Goal: Task Accomplishment & Management: Manage account settings

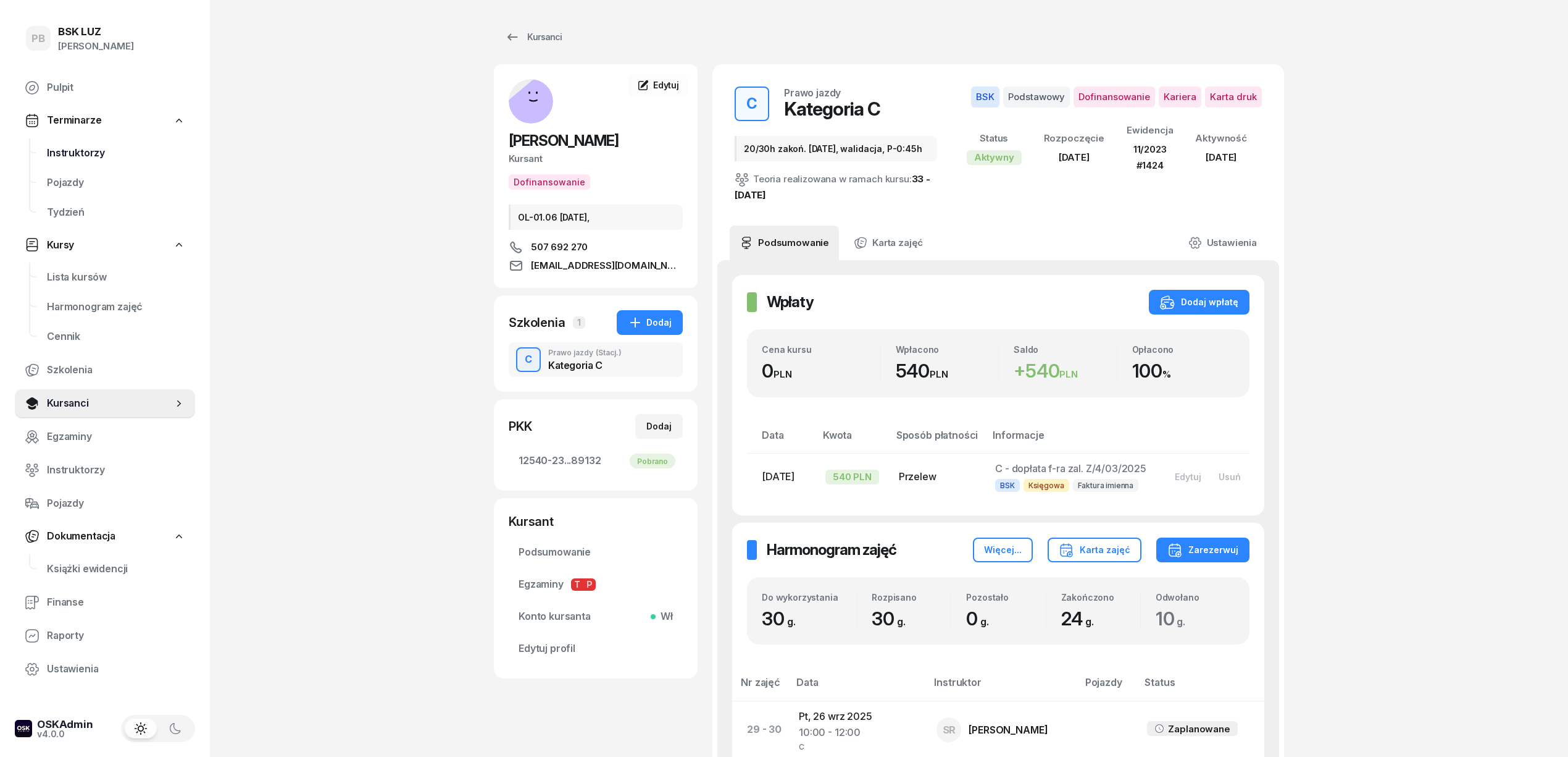
click at [65, 153] on span "Instruktorzy" at bounding box center [116, 153] width 139 height 16
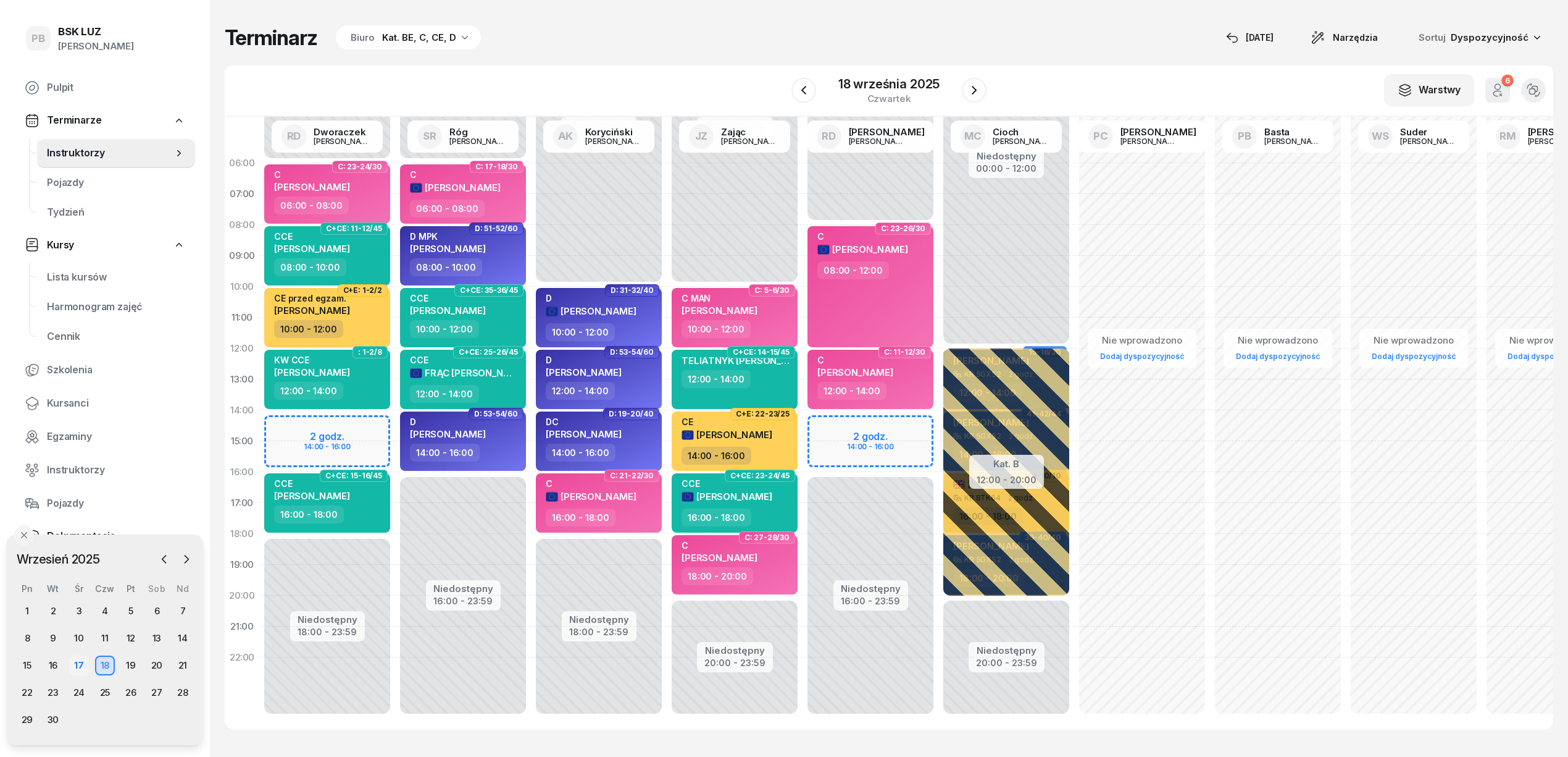
click at [85, 663] on div "17" at bounding box center [79, 665] width 20 height 20
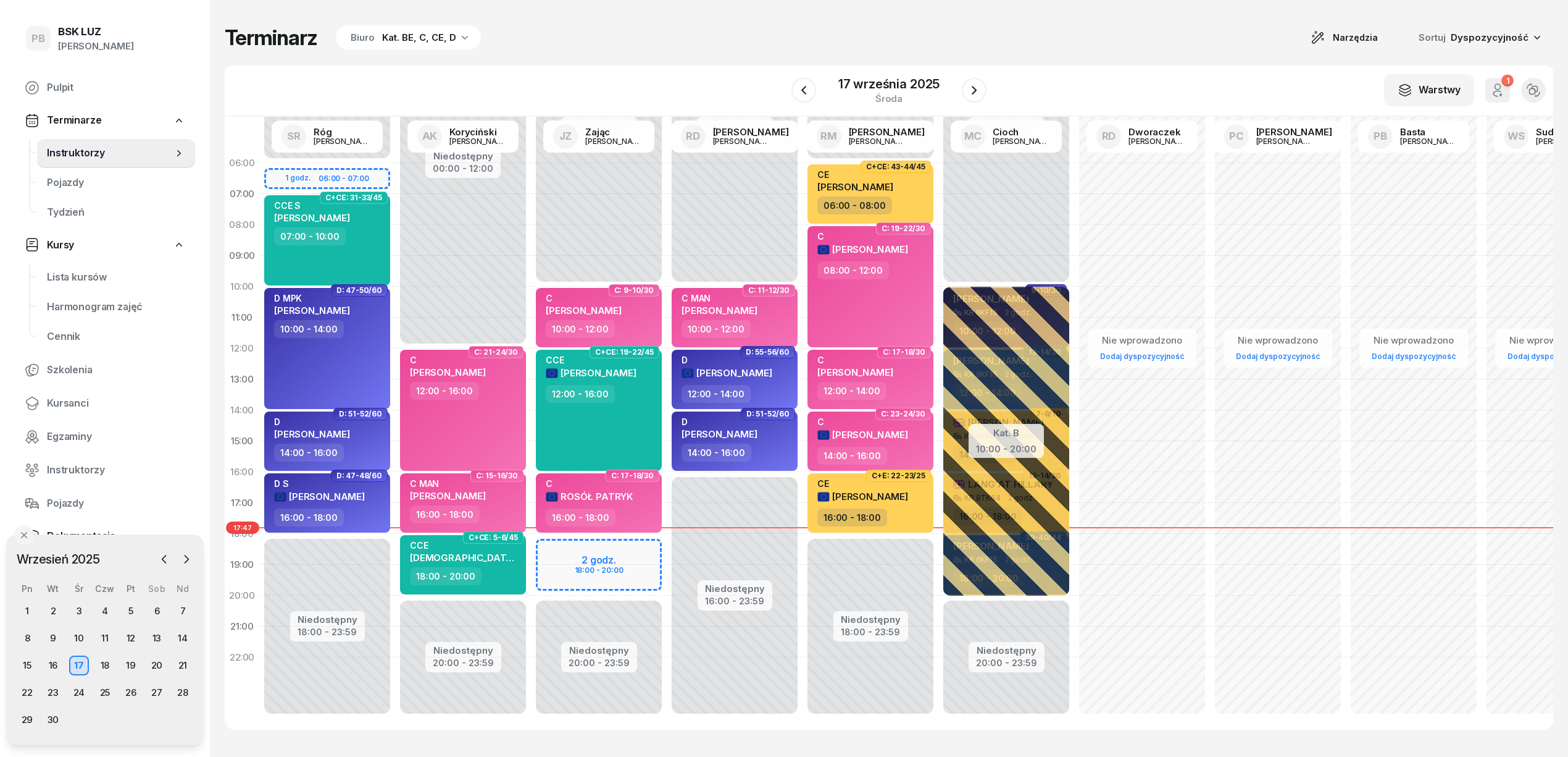
click at [423, 37] on div "Kat. BE, C, CE, D" at bounding box center [419, 38] width 74 height 15
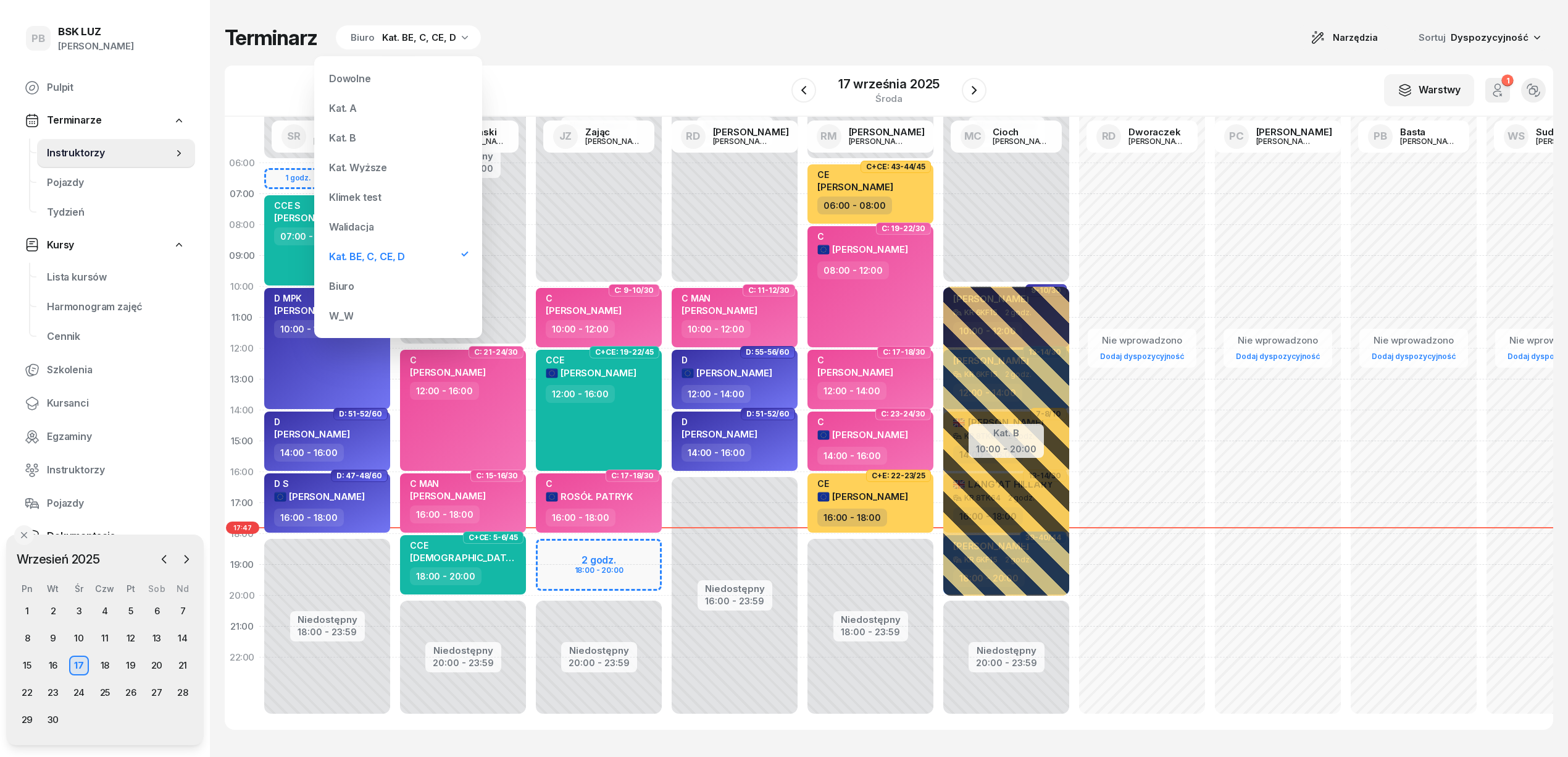
click at [358, 139] on div "Kat. B" at bounding box center [398, 137] width 148 height 24
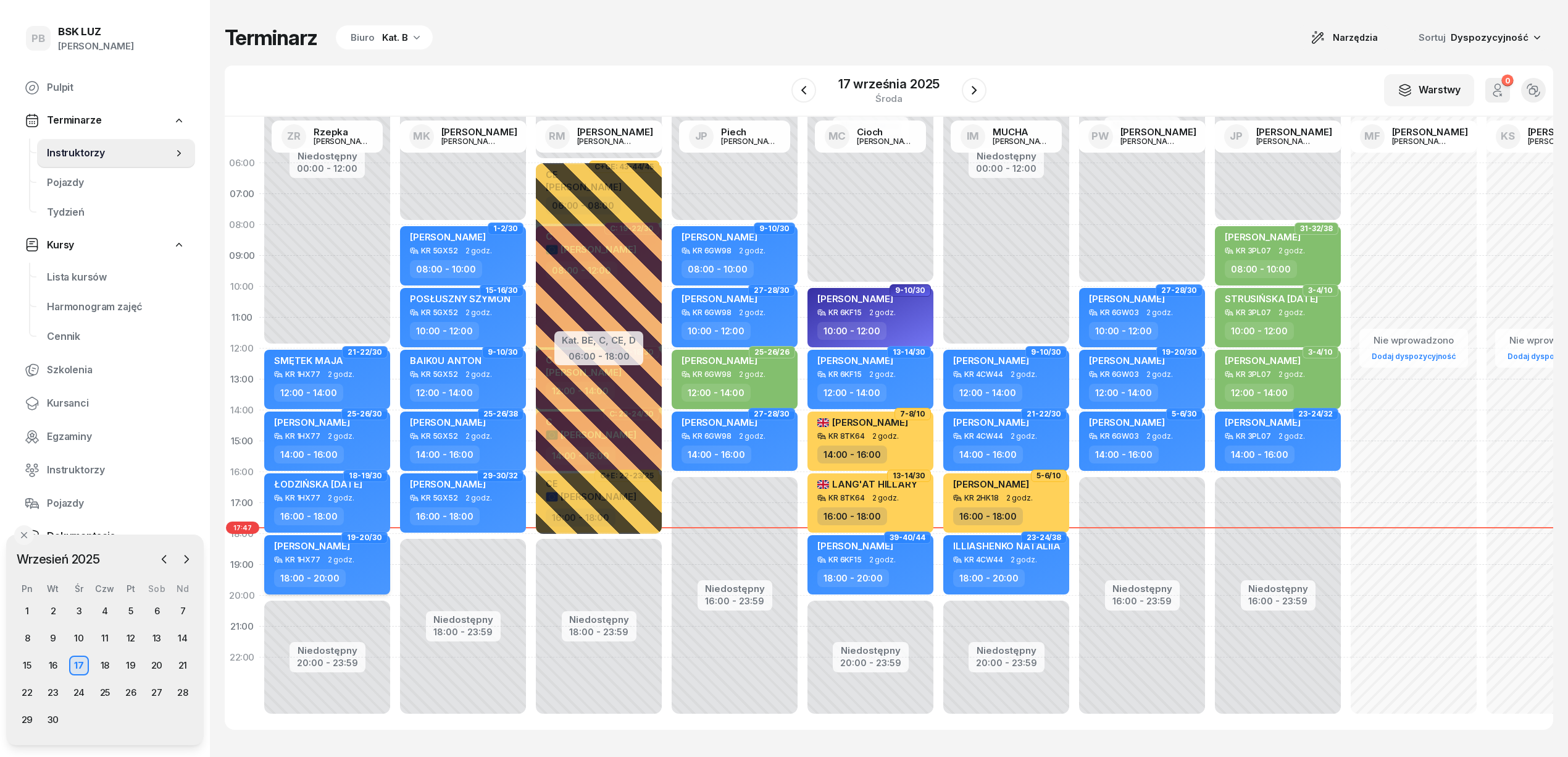
click at [376, 562] on div "KR 1HX77 2 godz." at bounding box center [329, 559] width 109 height 9
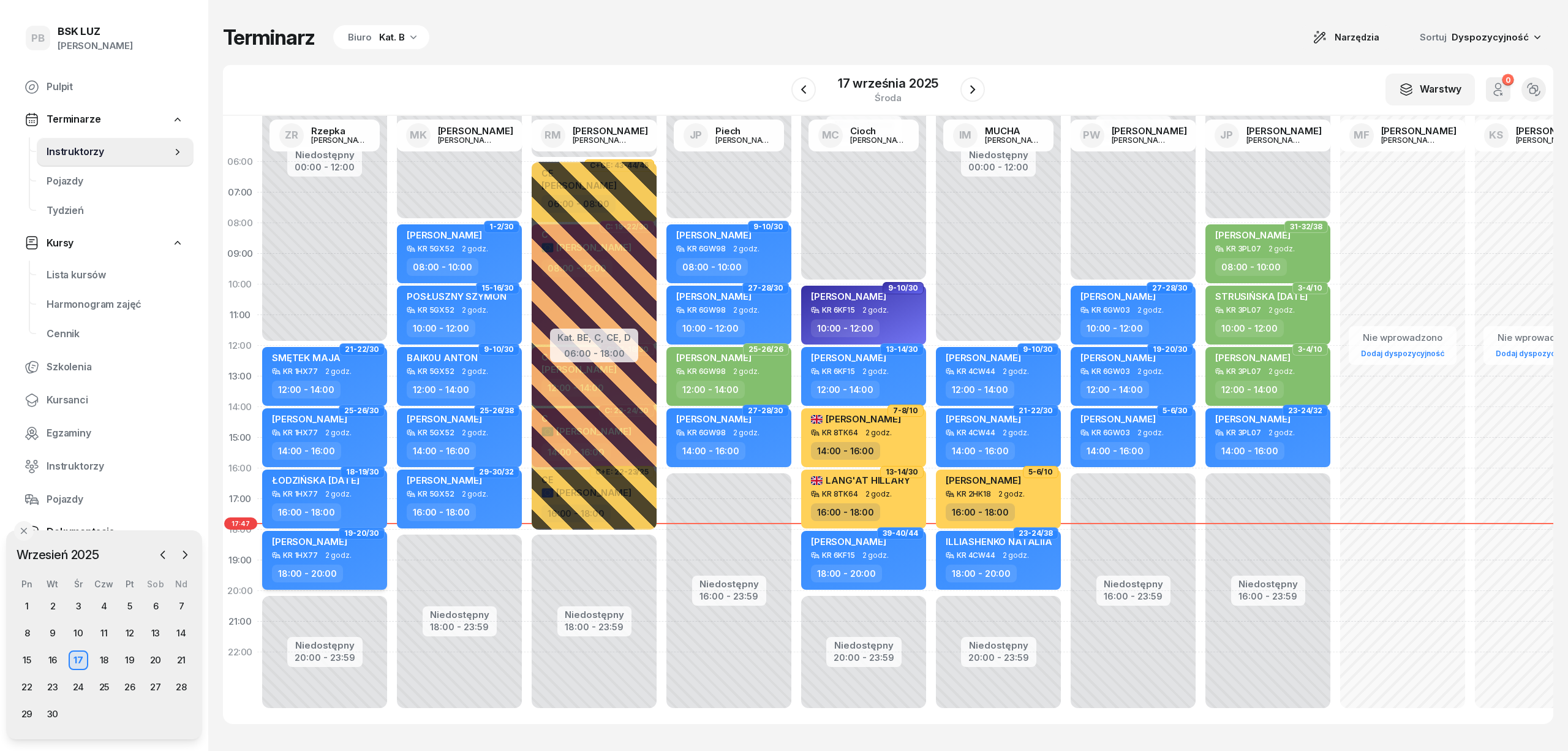
select select "18"
select select "20"
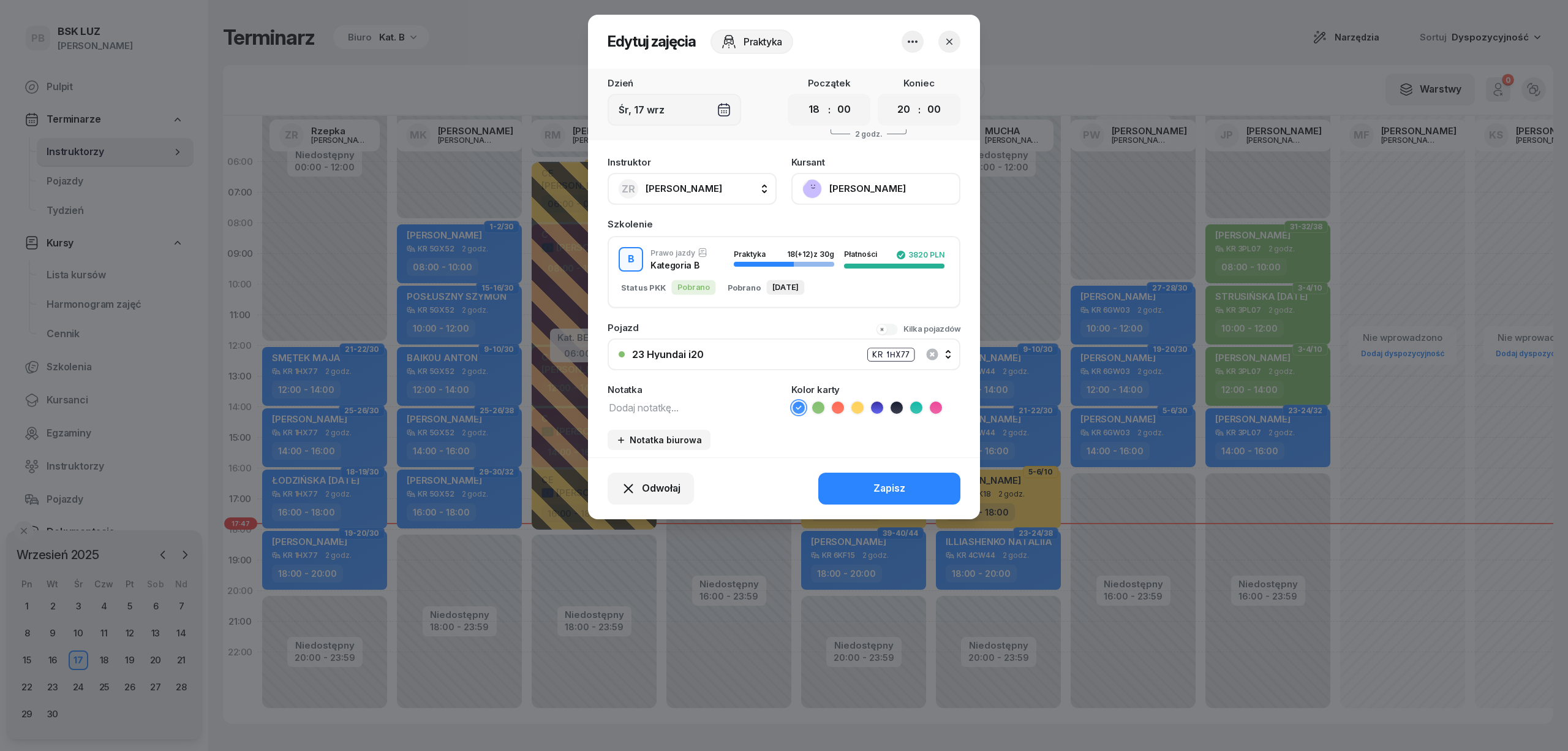
click at [864, 181] on button "[PERSON_NAME]" at bounding box center [876, 189] width 169 height 32
click at [853, 226] on div "Otwórz profil" at bounding box center [830, 230] width 60 height 16
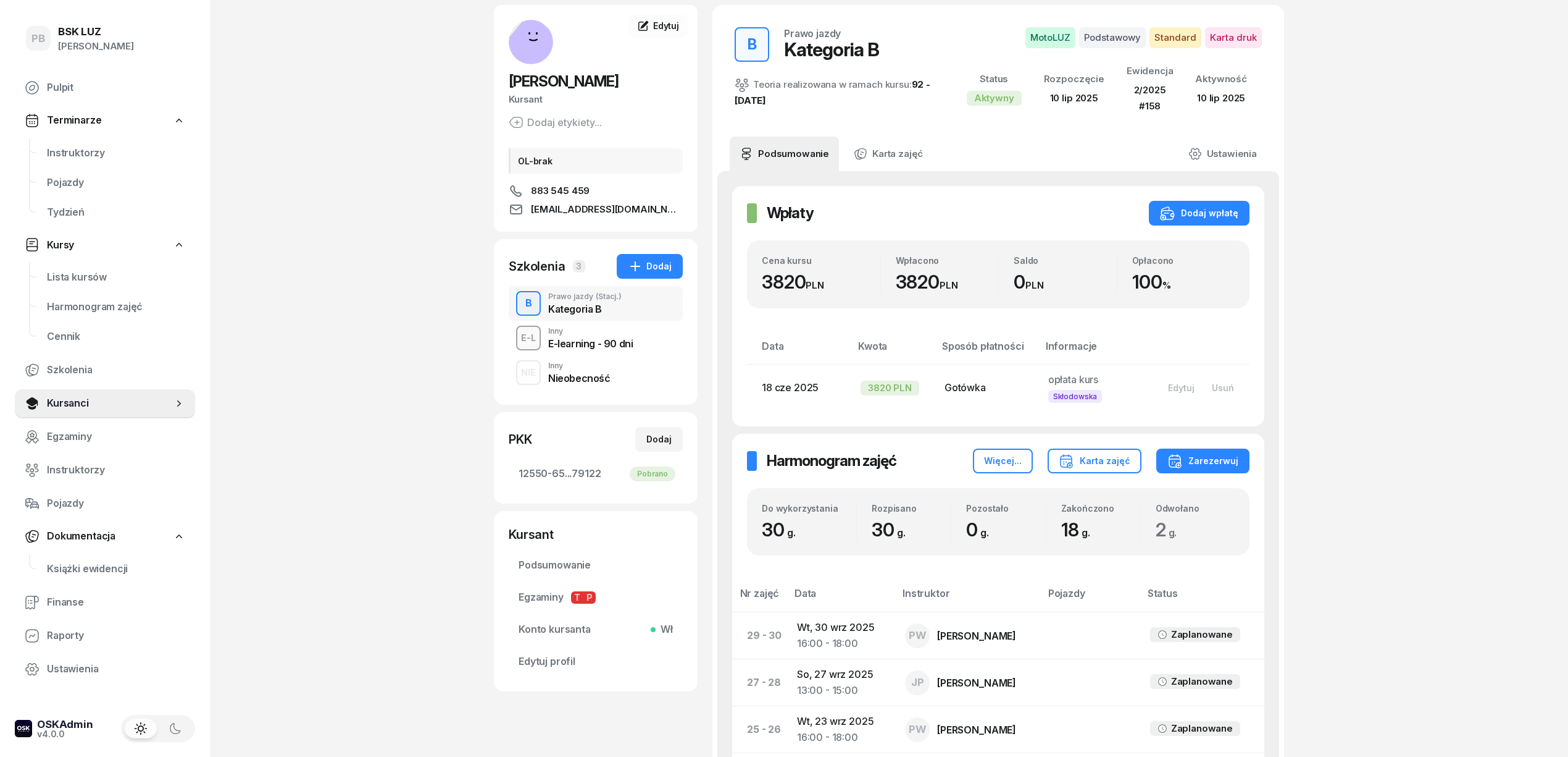
scroll to position [82, 0]
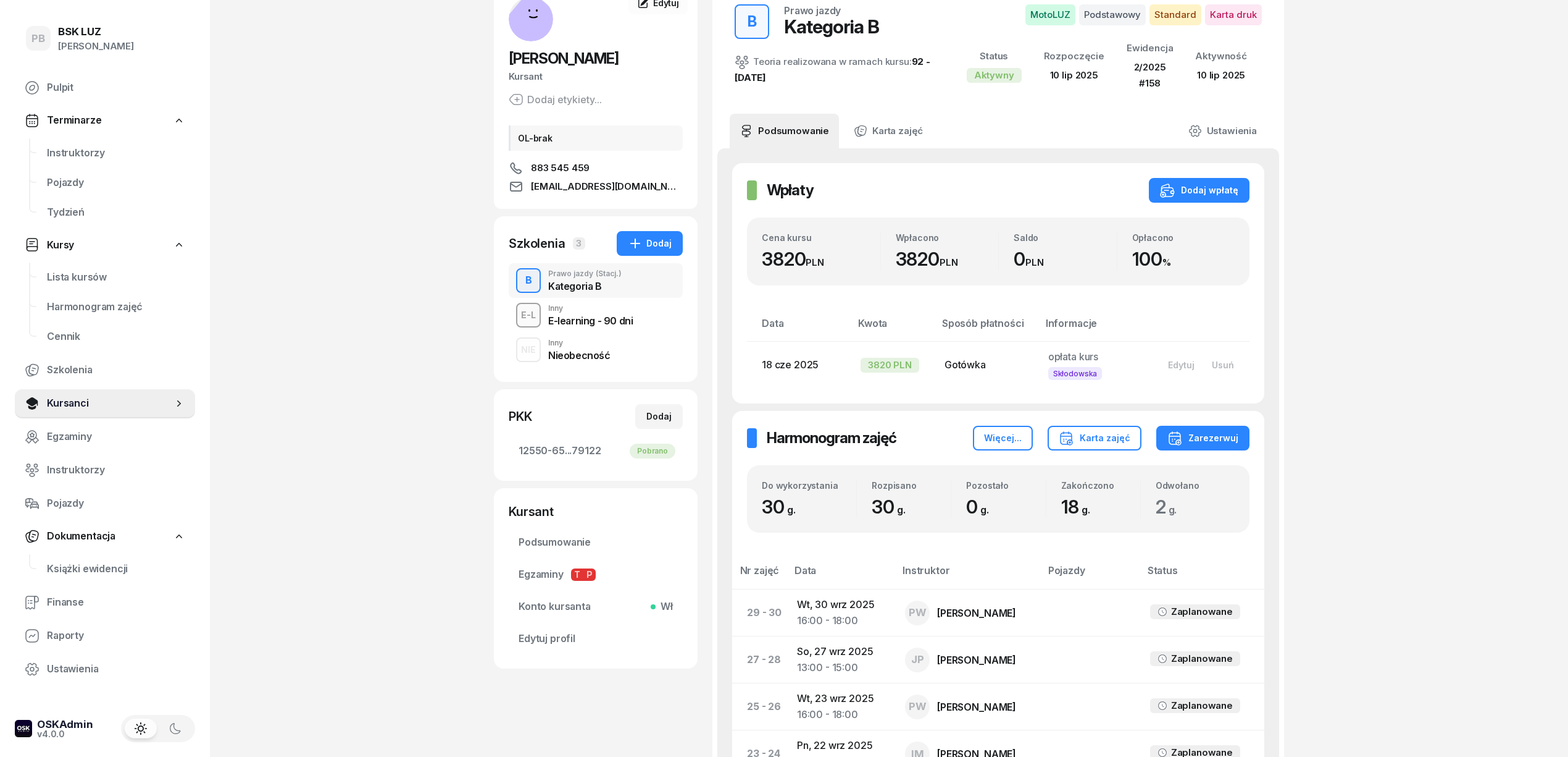
click at [630, 362] on div "NIE Inny Nieobecność" at bounding box center [596, 350] width 174 height 34
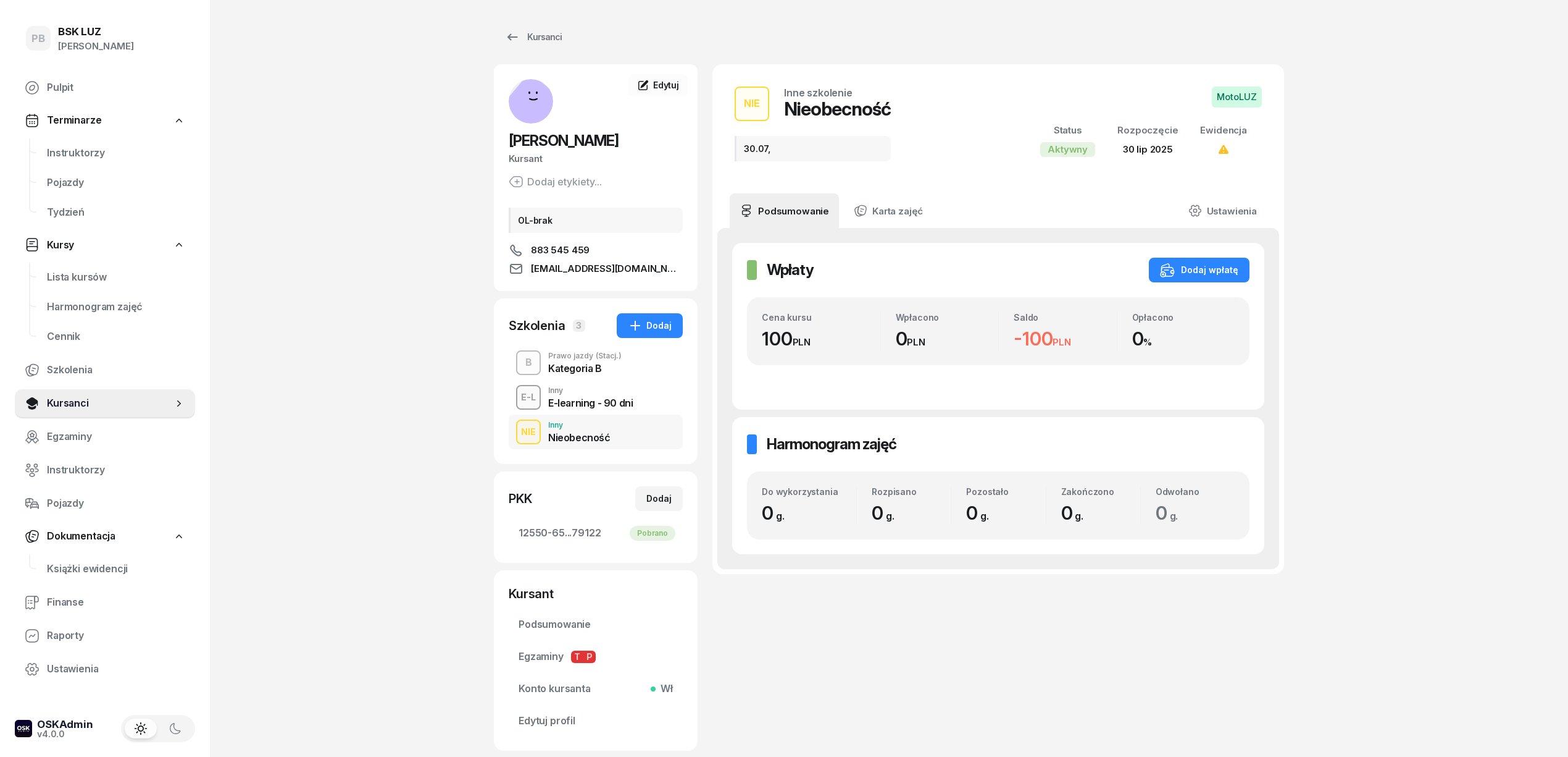
click at [630, 362] on div "B Prawo jazdy (Stacj.) Kategoria B" at bounding box center [596, 362] width 174 height 34
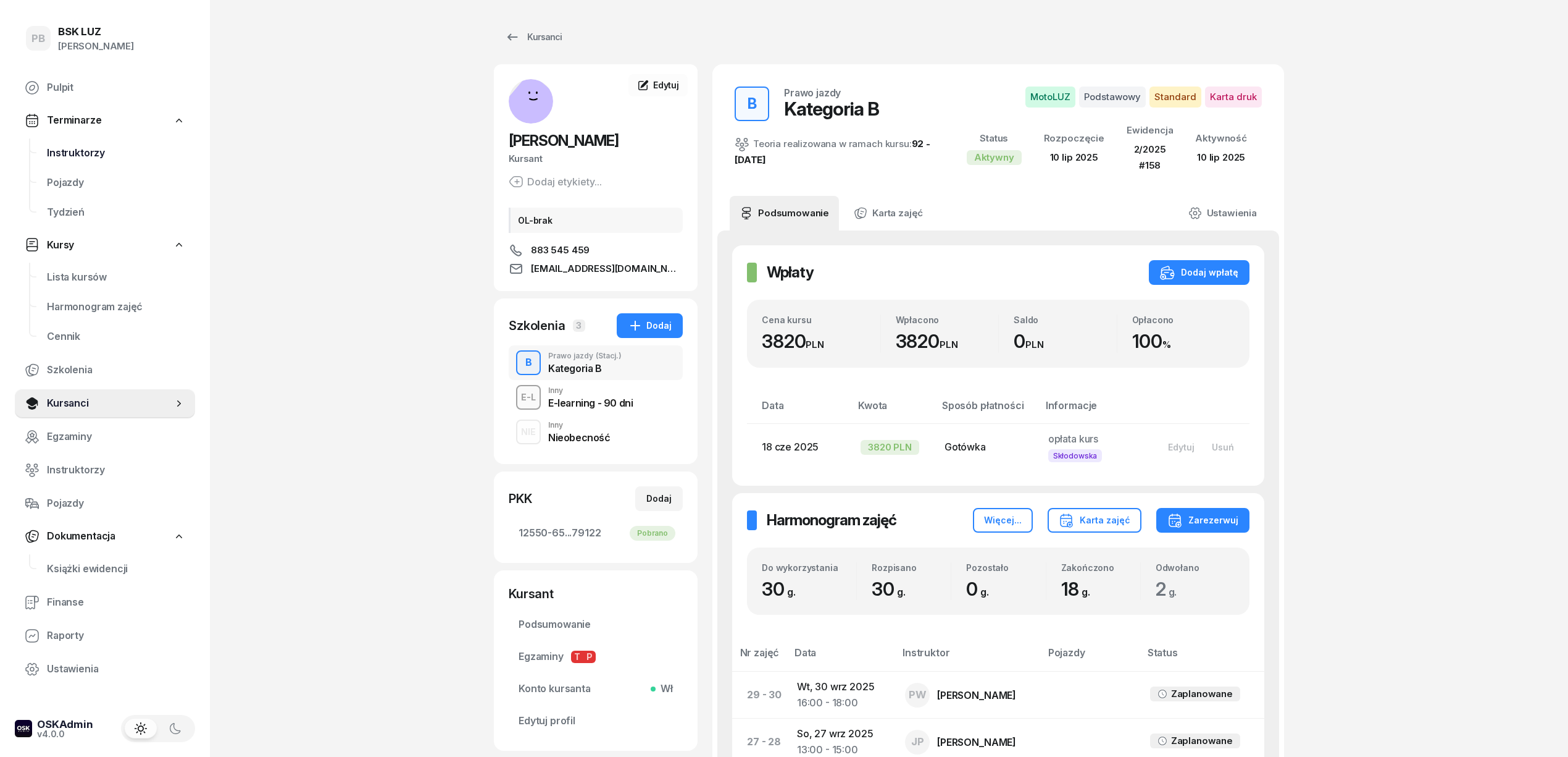
click at [73, 148] on span "Instruktorzy" at bounding box center [116, 153] width 139 height 16
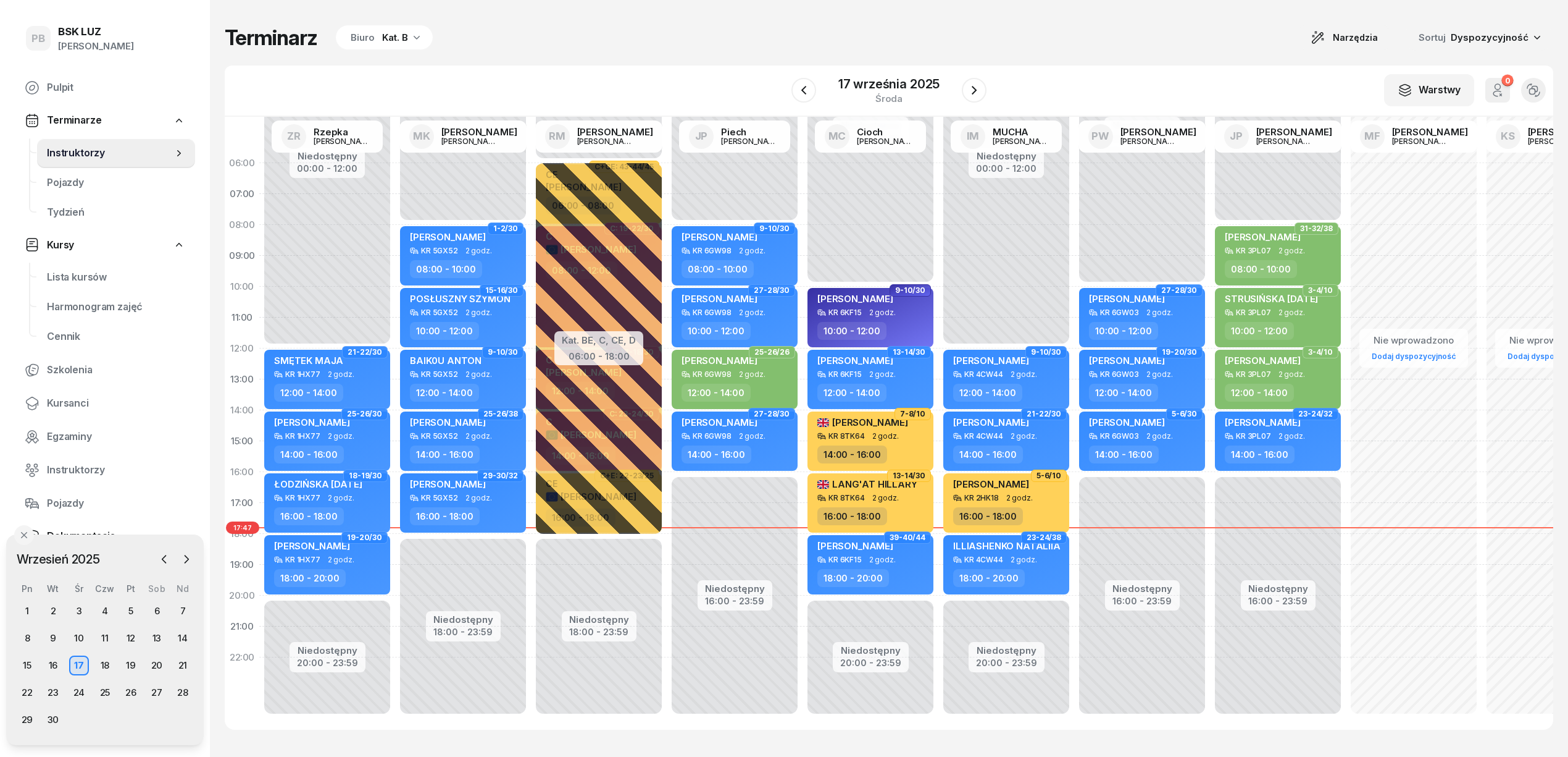
click at [670, 94] on div "W Wybierz AK [PERSON_NAME] BP [PERSON_NAME] DP [PERSON_NAME] GS [PERSON_NAME] I…" at bounding box center [889, 91] width 1329 height 51
click at [368, 555] on div "KR 1HX77 2 godz." at bounding box center [329, 559] width 109 height 9
select select "18"
select select "20"
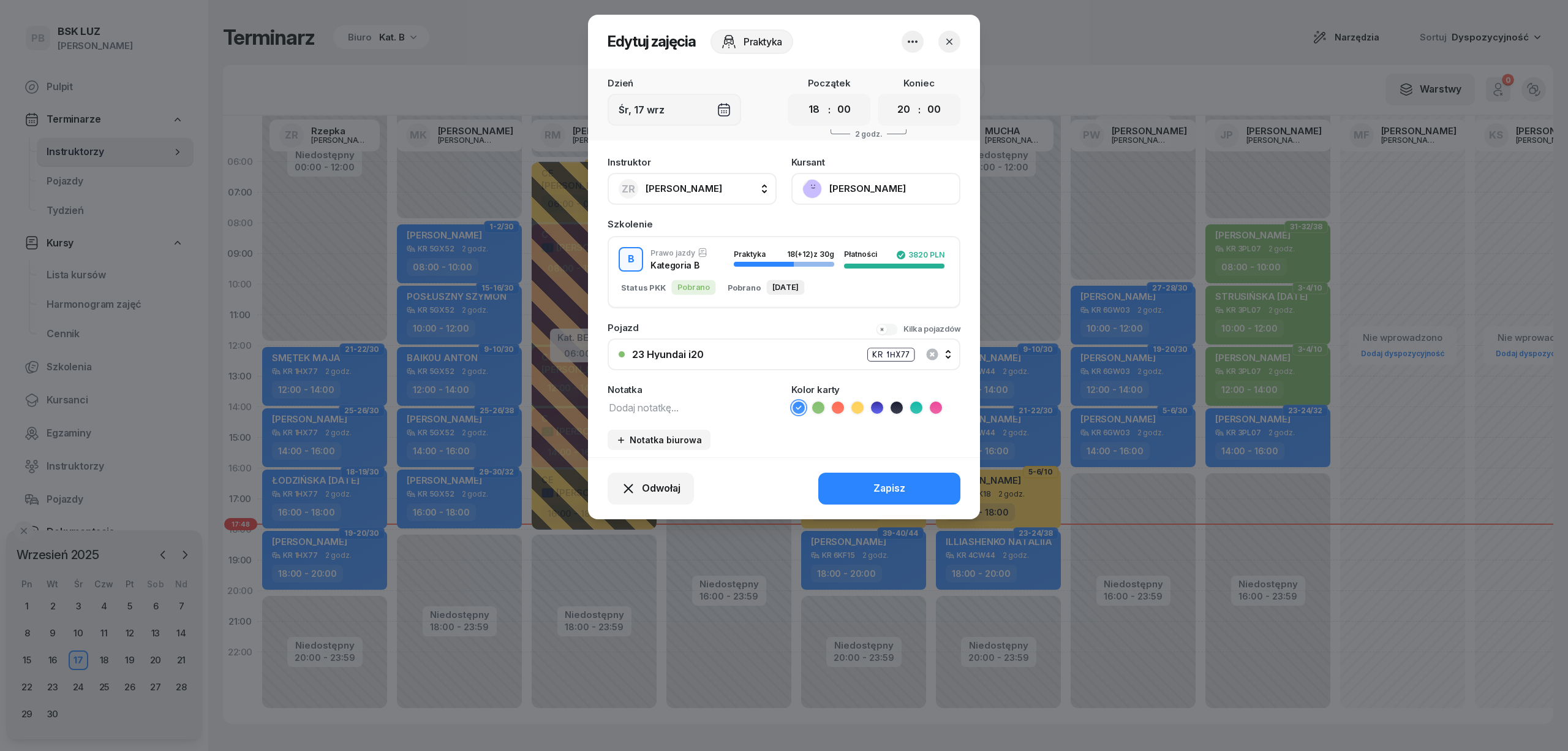
click at [864, 182] on button "[PERSON_NAME]" at bounding box center [876, 189] width 169 height 32
click at [841, 228] on div "Otwórz profil" at bounding box center [830, 230] width 60 height 16
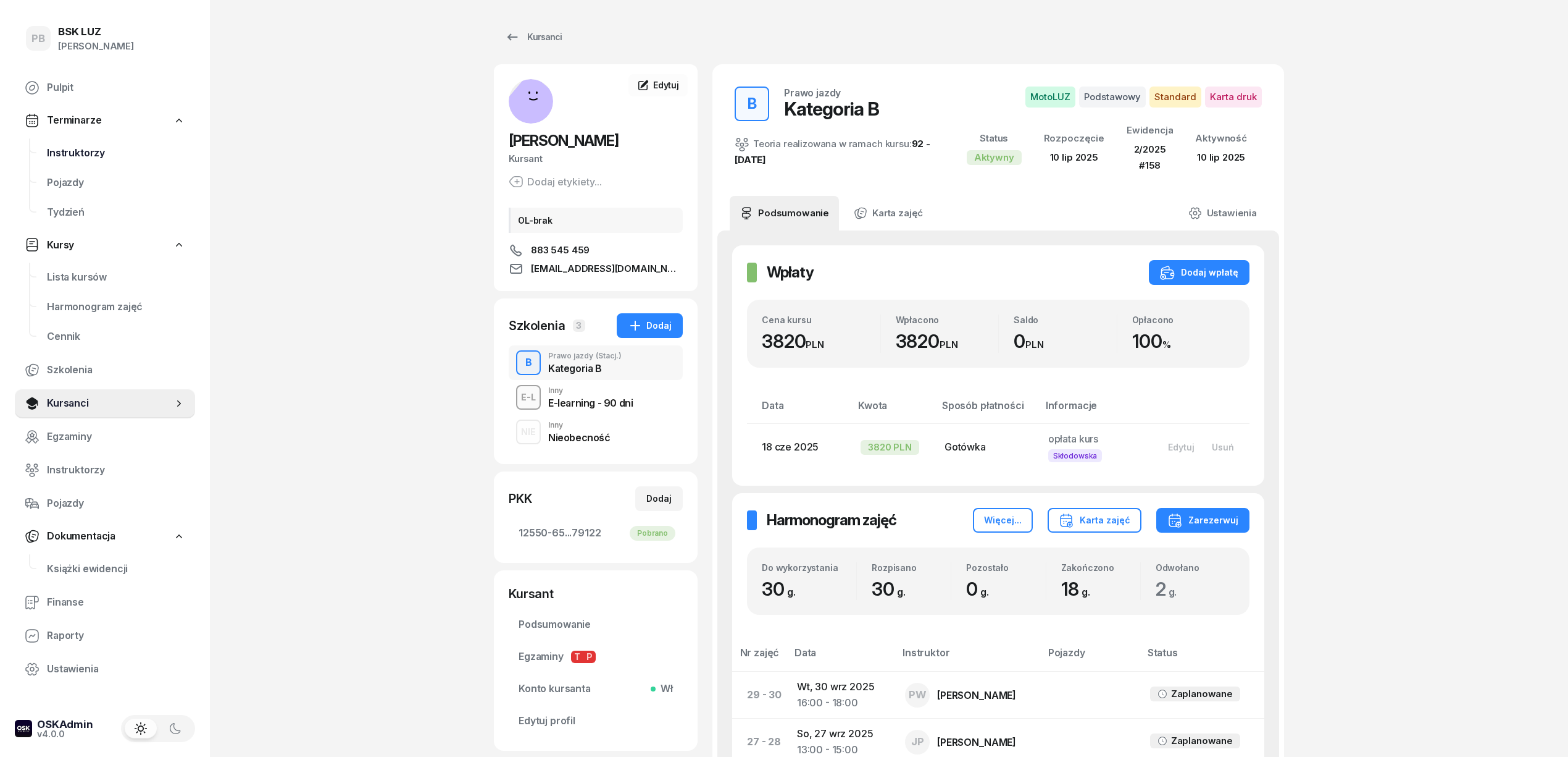
click at [53, 148] on span "Instruktorzy" at bounding box center [116, 153] width 139 height 16
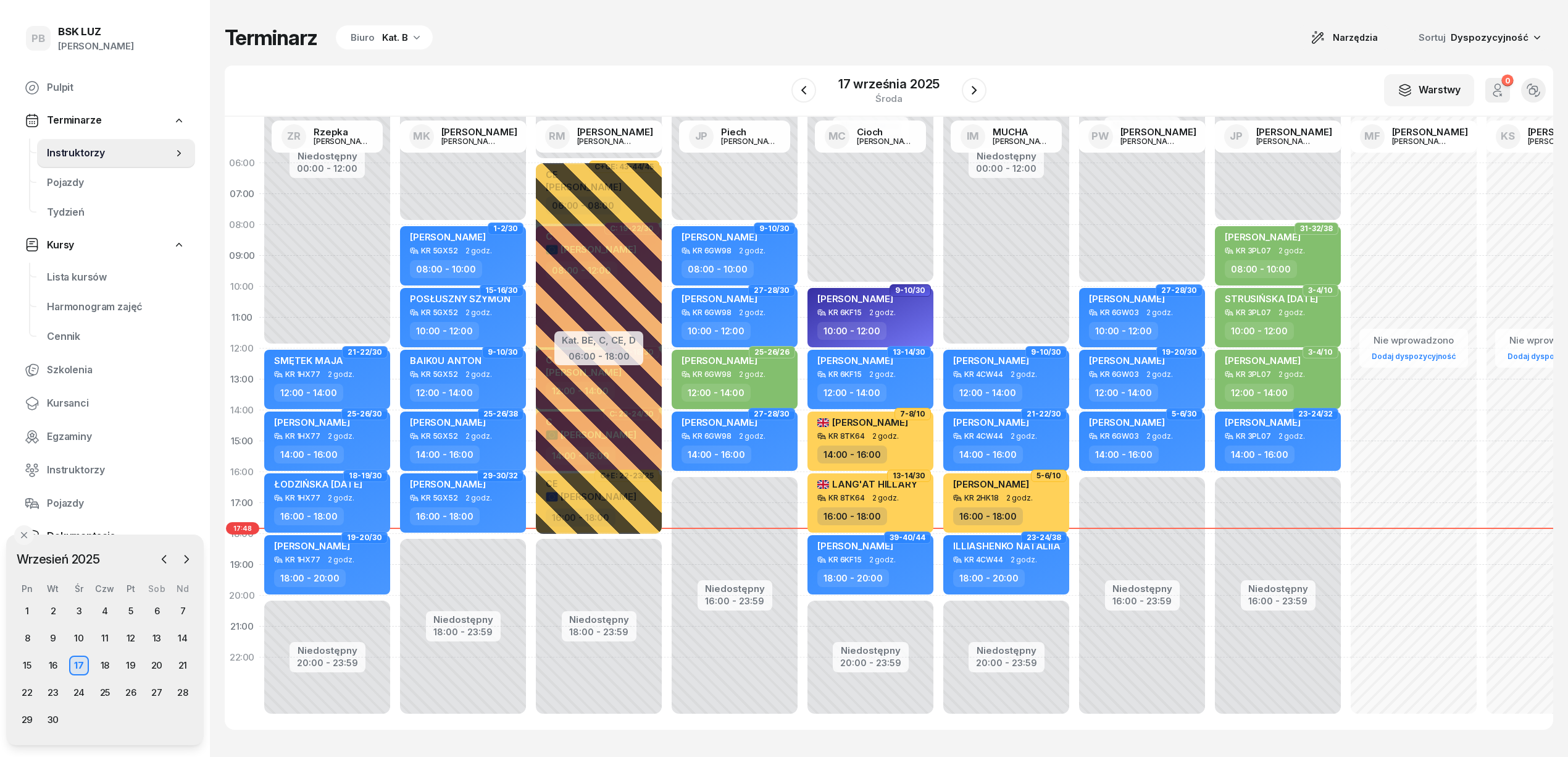
click at [395, 37] on div "Kat. B" at bounding box center [394, 38] width 26 height 15
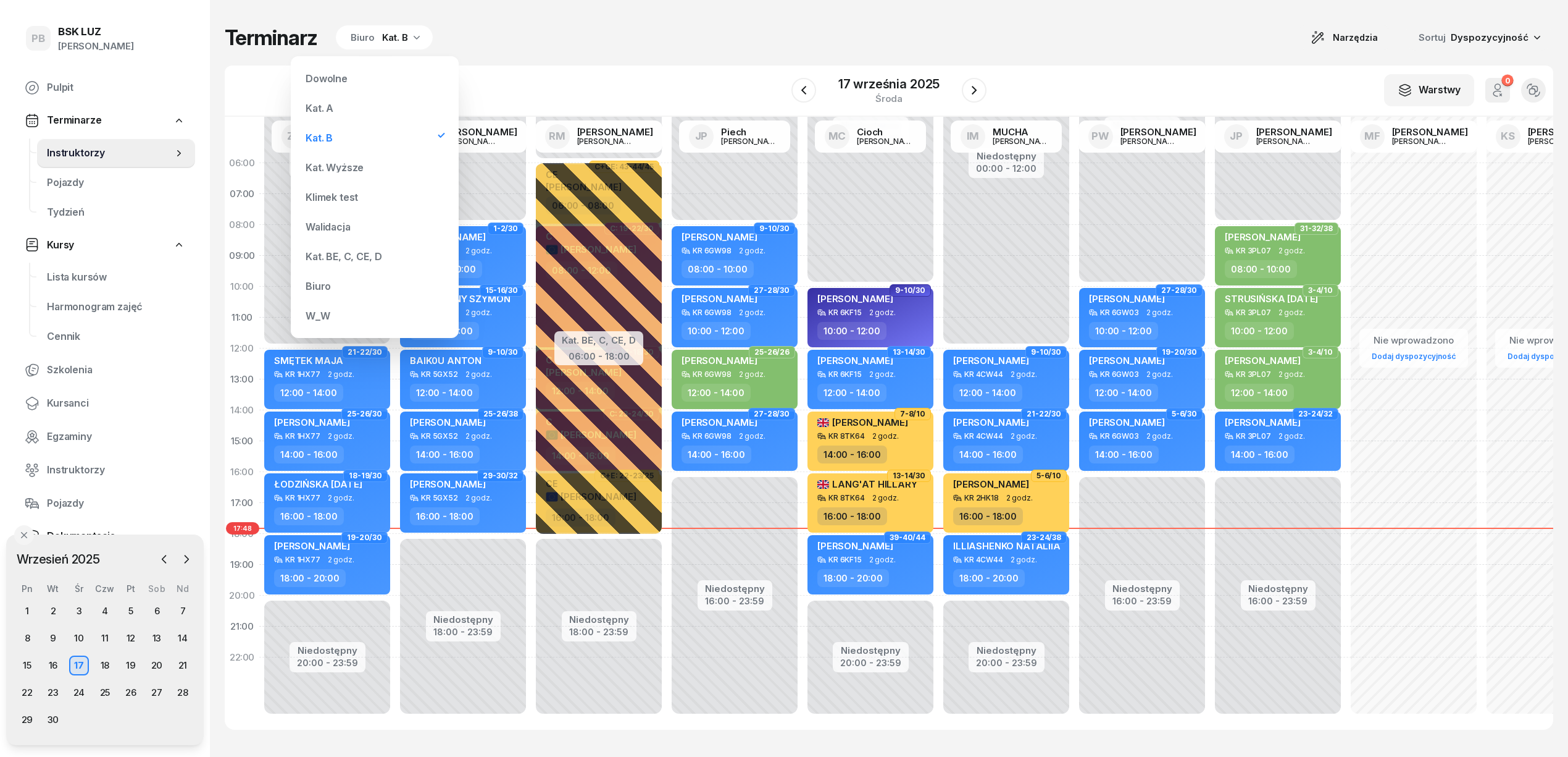
click at [349, 255] on div "Kat. BE, C, CE, D" at bounding box center [343, 256] width 76 height 10
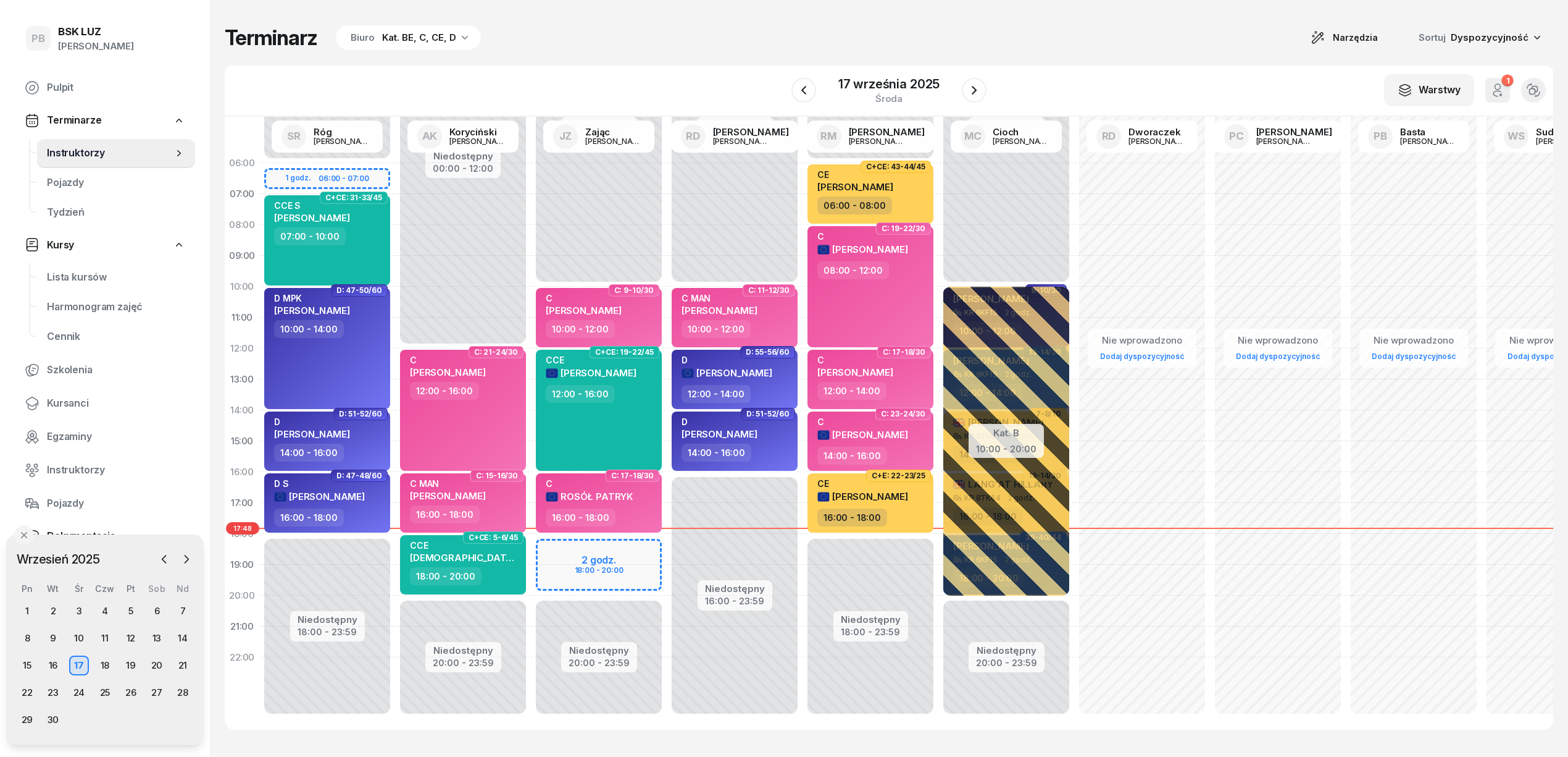
click at [452, 34] on div "Kat. BE, C, CE, D" at bounding box center [419, 38] width 74 height 15
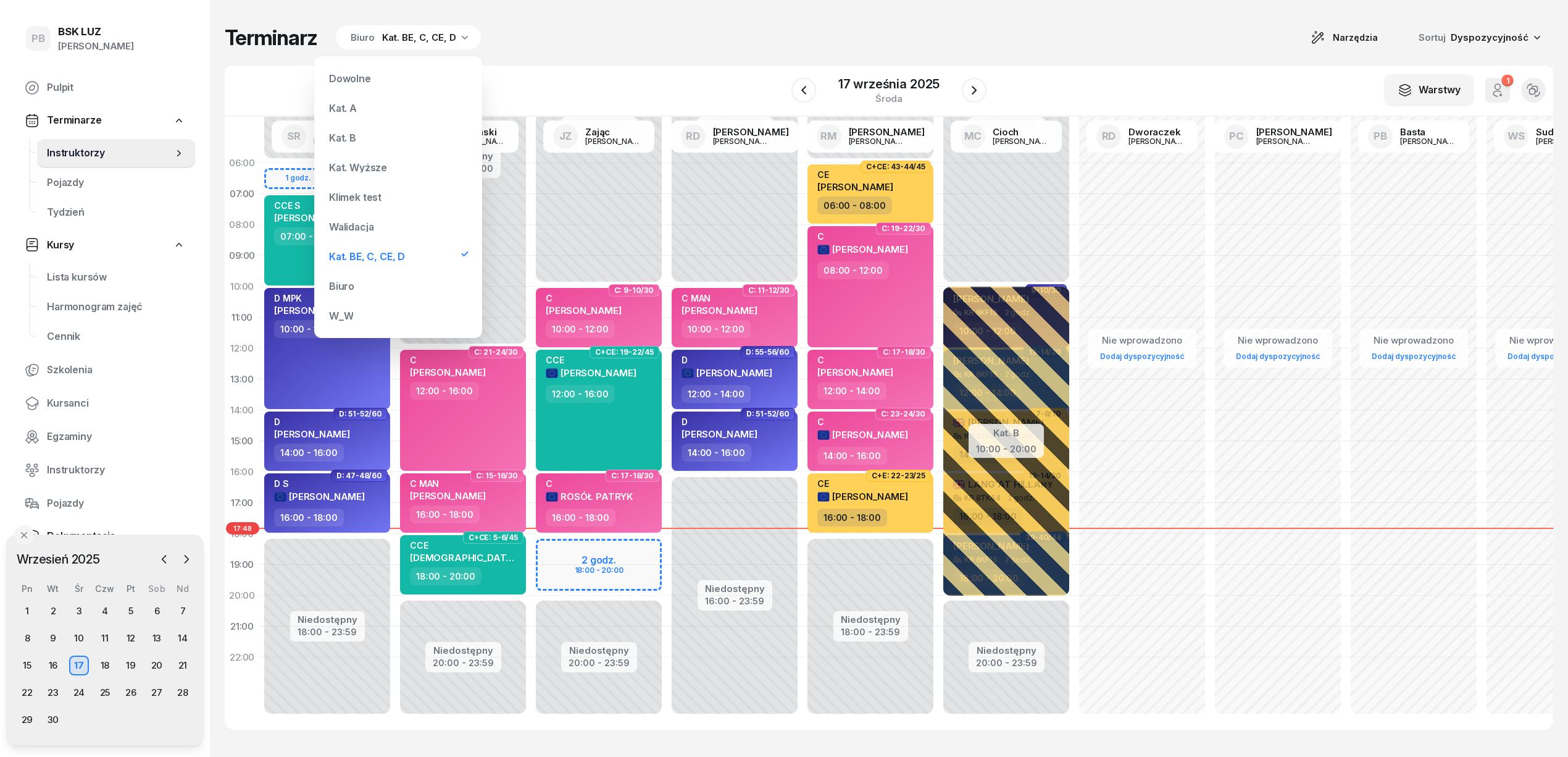
click at [373, 137] on div "Kat. B" at bounding box center [398, 137] width 148 height 24
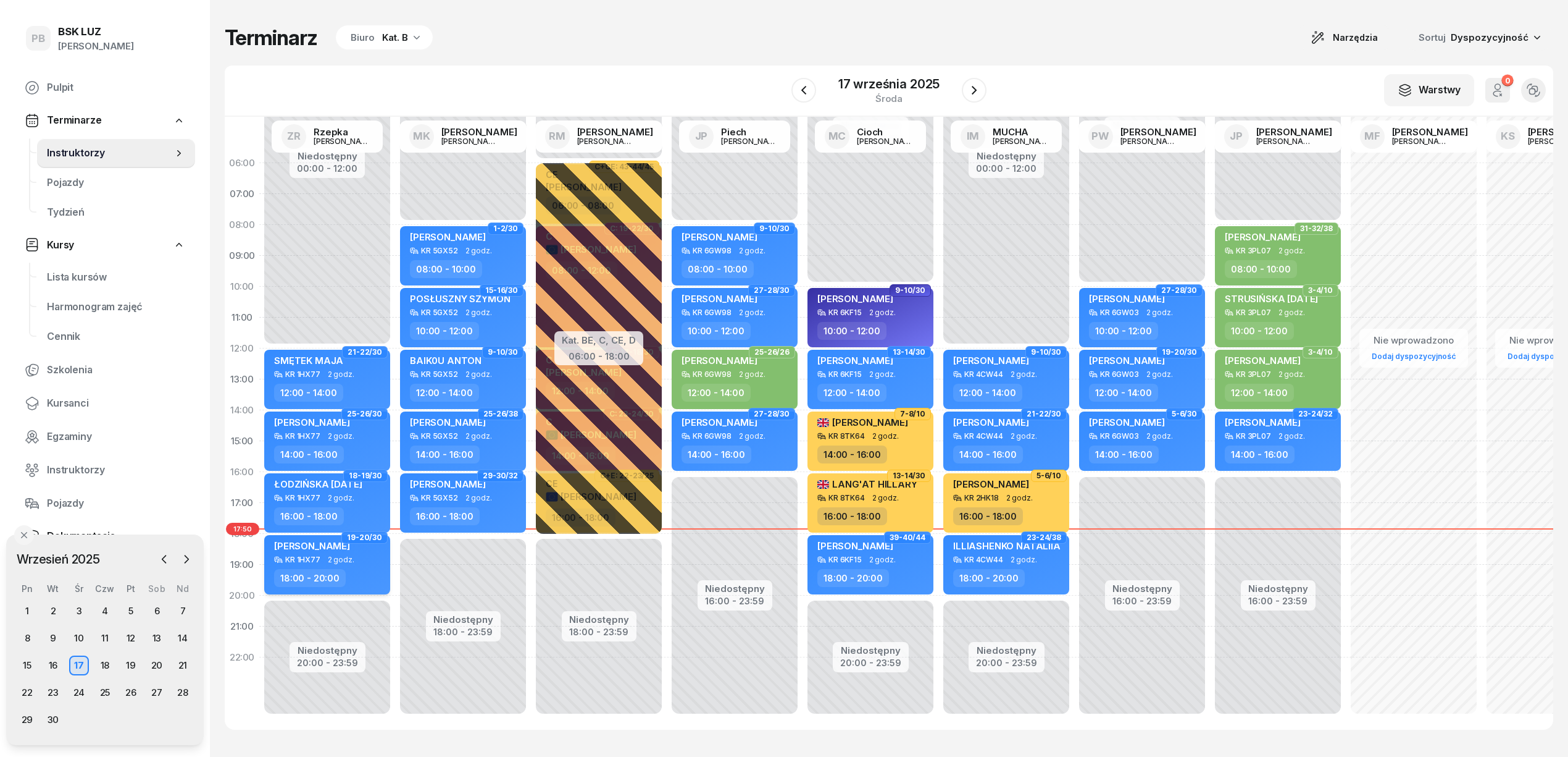
click at [313, 540] on span "[PERSON_NAME]" at bounding box center [312, 546] width 76 height 12
select select "18"
select select "20"
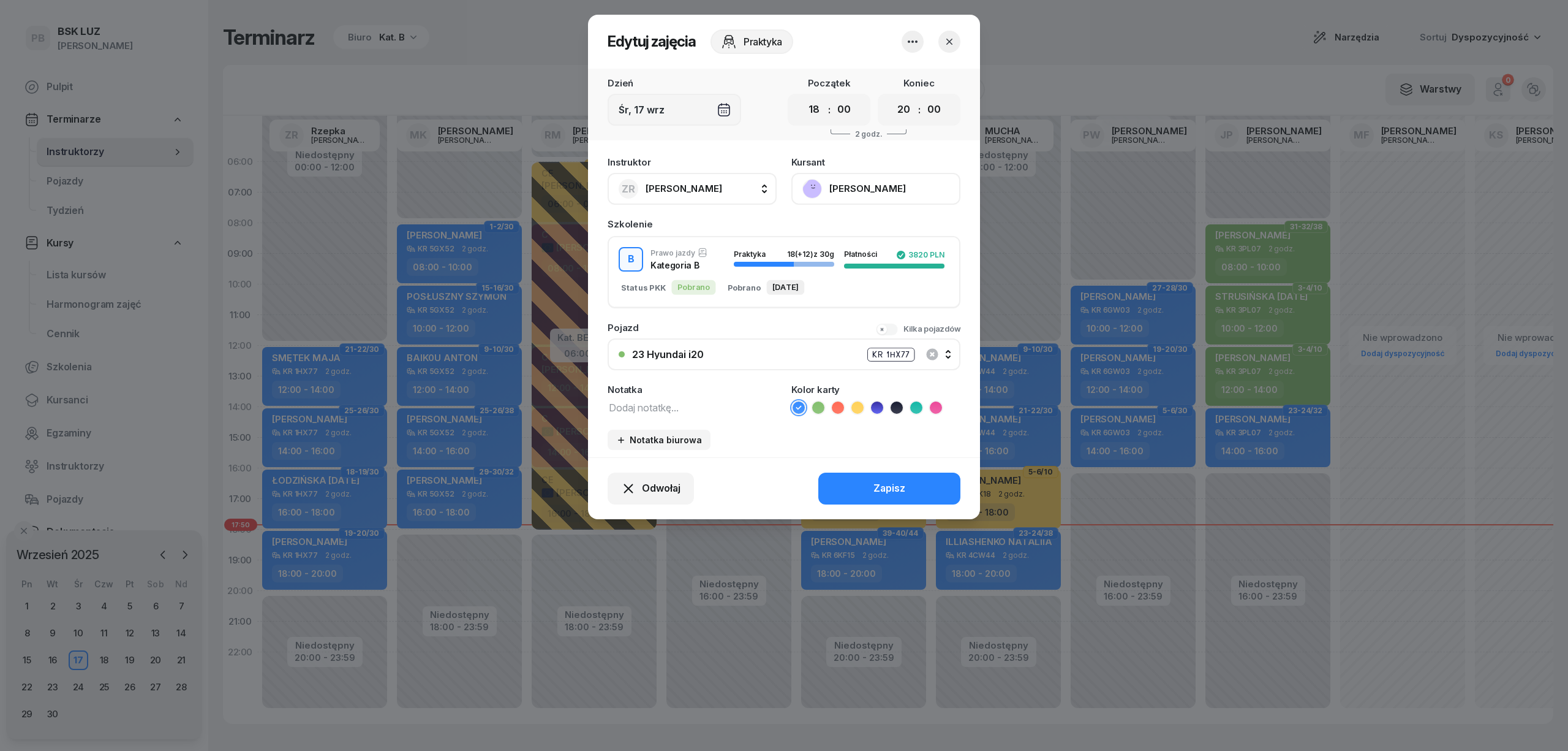
click at [842, 181] on button "[PERSON_NAME]" at bounding box center [876, 189] width 169 height 32
click at [841, 230] on div "Otwórz profil" at bounding box center [830, 230] width 60 height 16
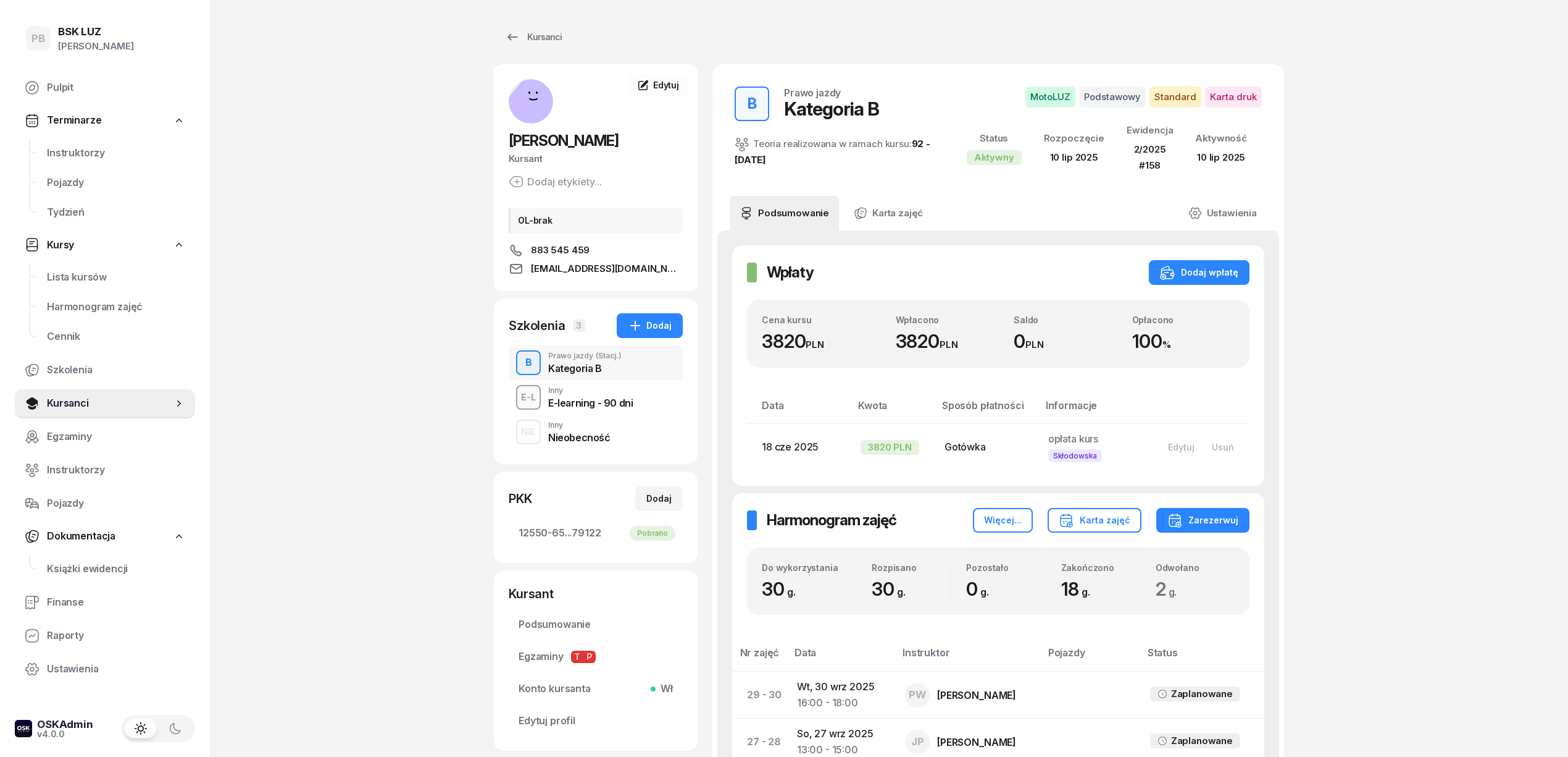
scroll to position [164, 0]
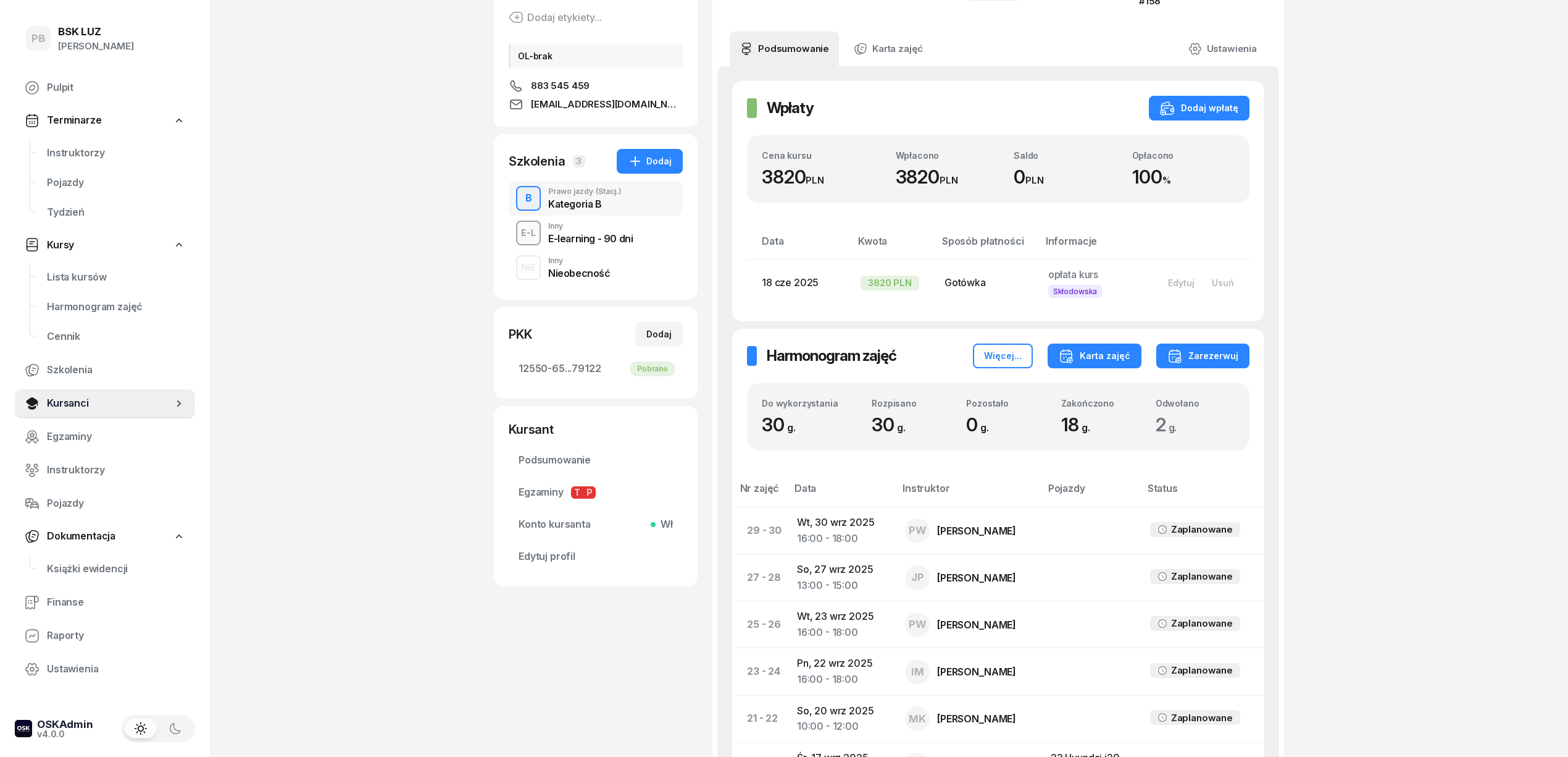
click at [1117, 364] on button "Karta zajęć" at bounding box center [1094, 355] width 94 height 24
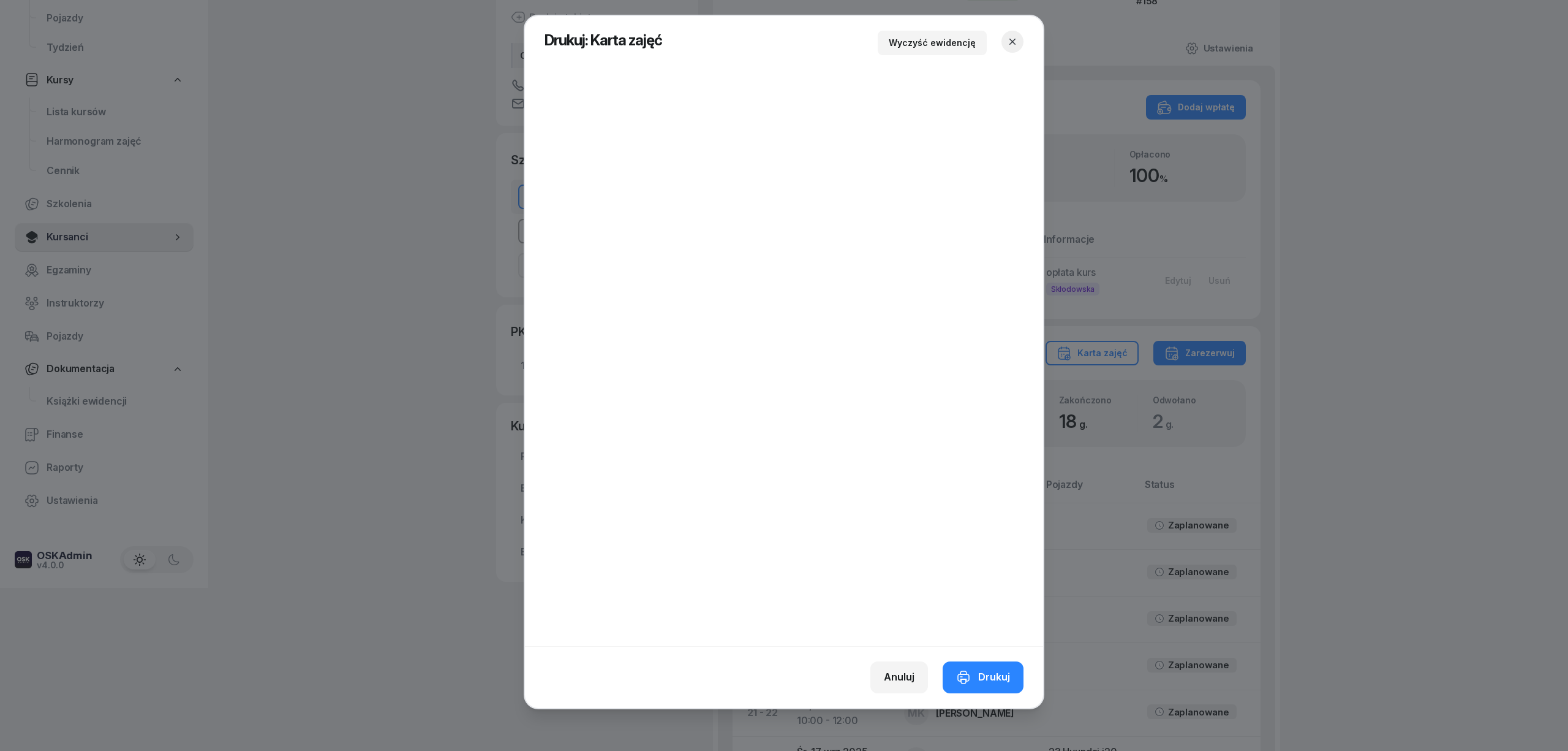
click at [1012, 42] on icon "button" at bounding box center [1012, 41] width 12 height 12
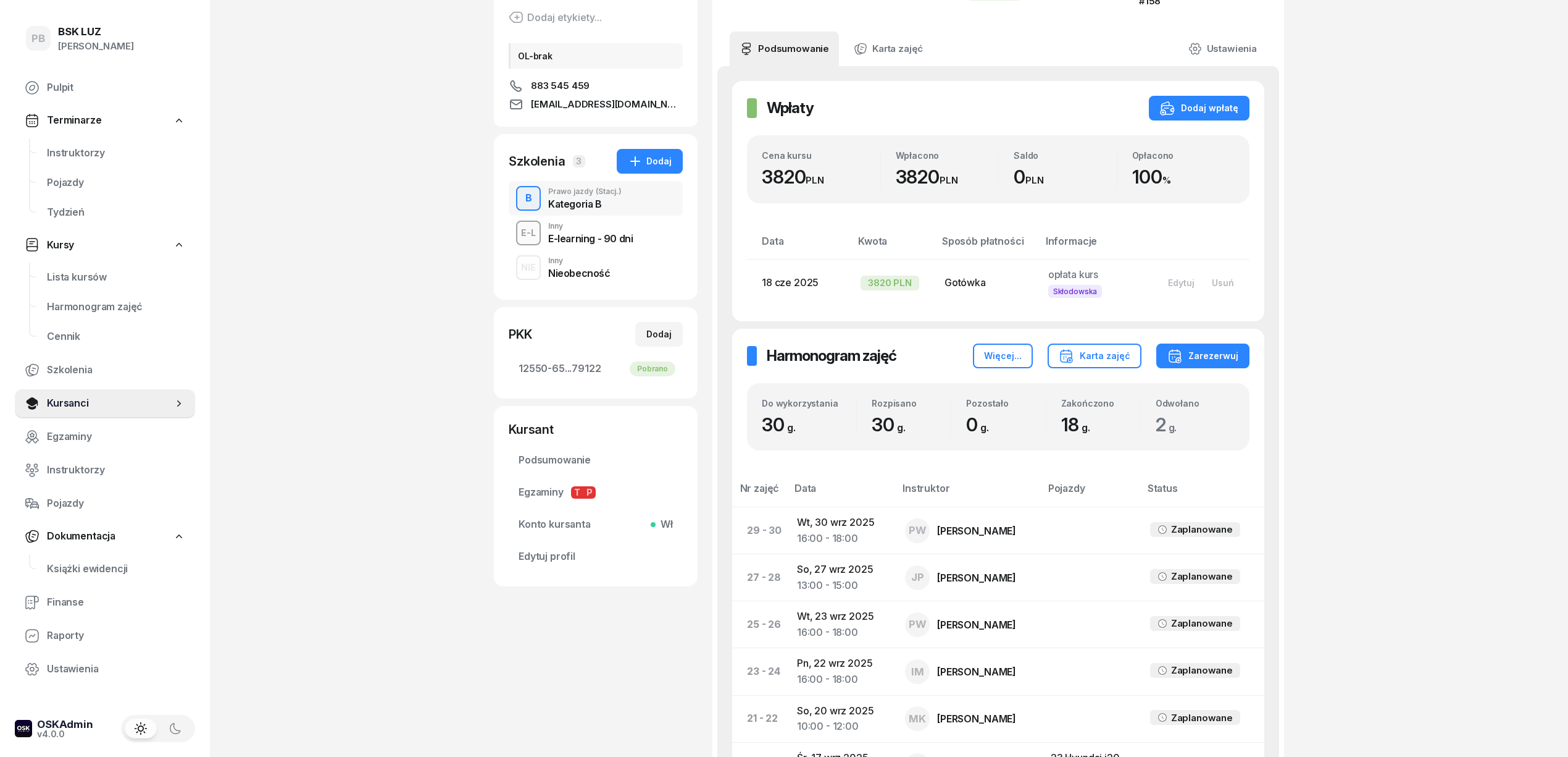
click at [1383, 223] on div "PB BSK [PERSON_NAME] Pulpit Terminarze Instruktorzy Pojazdy Tydzień Kursy Lista…" at bounding box center [784, 649] width 1568 height 1626
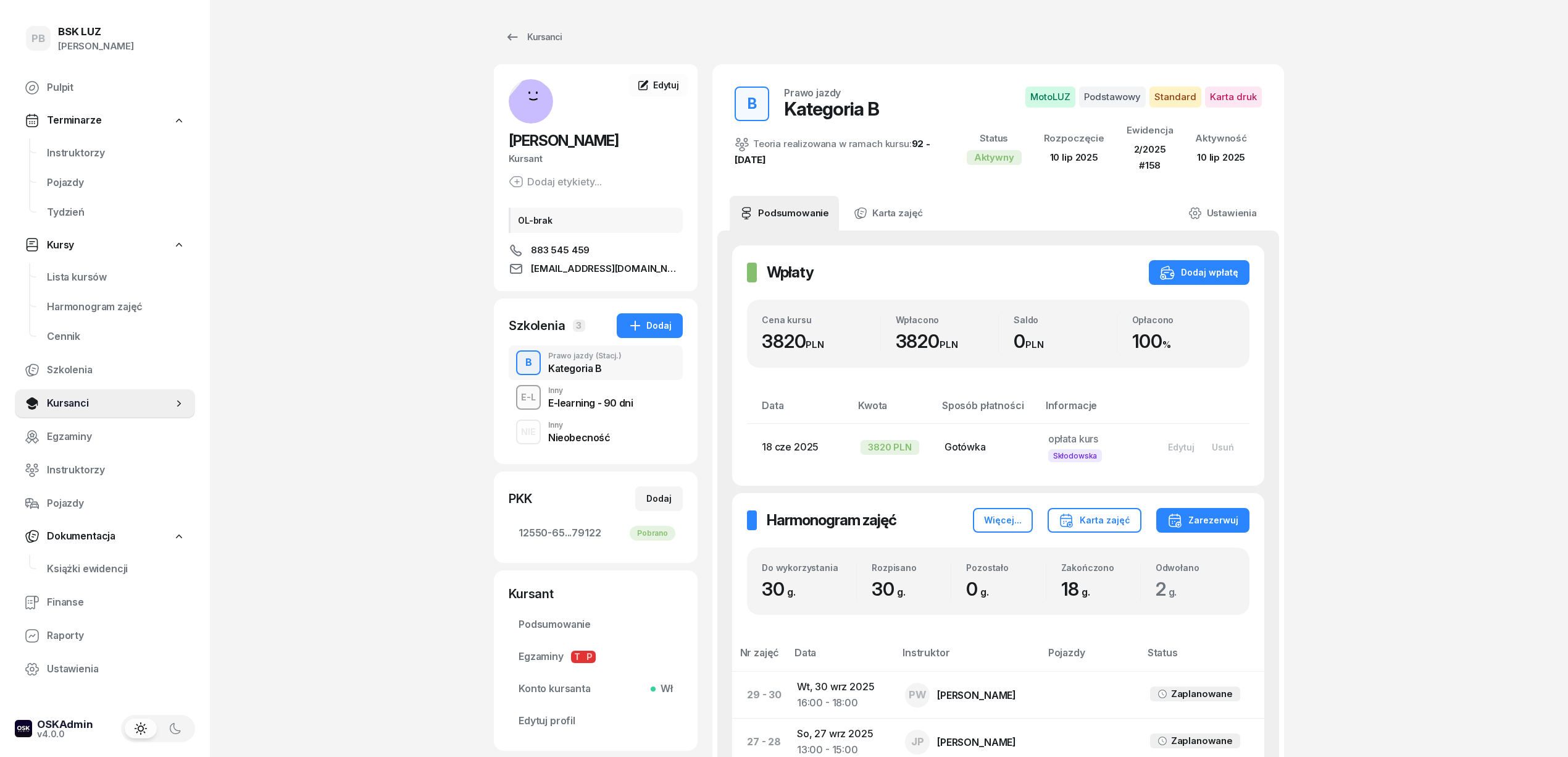
scroll to position [82, 0]
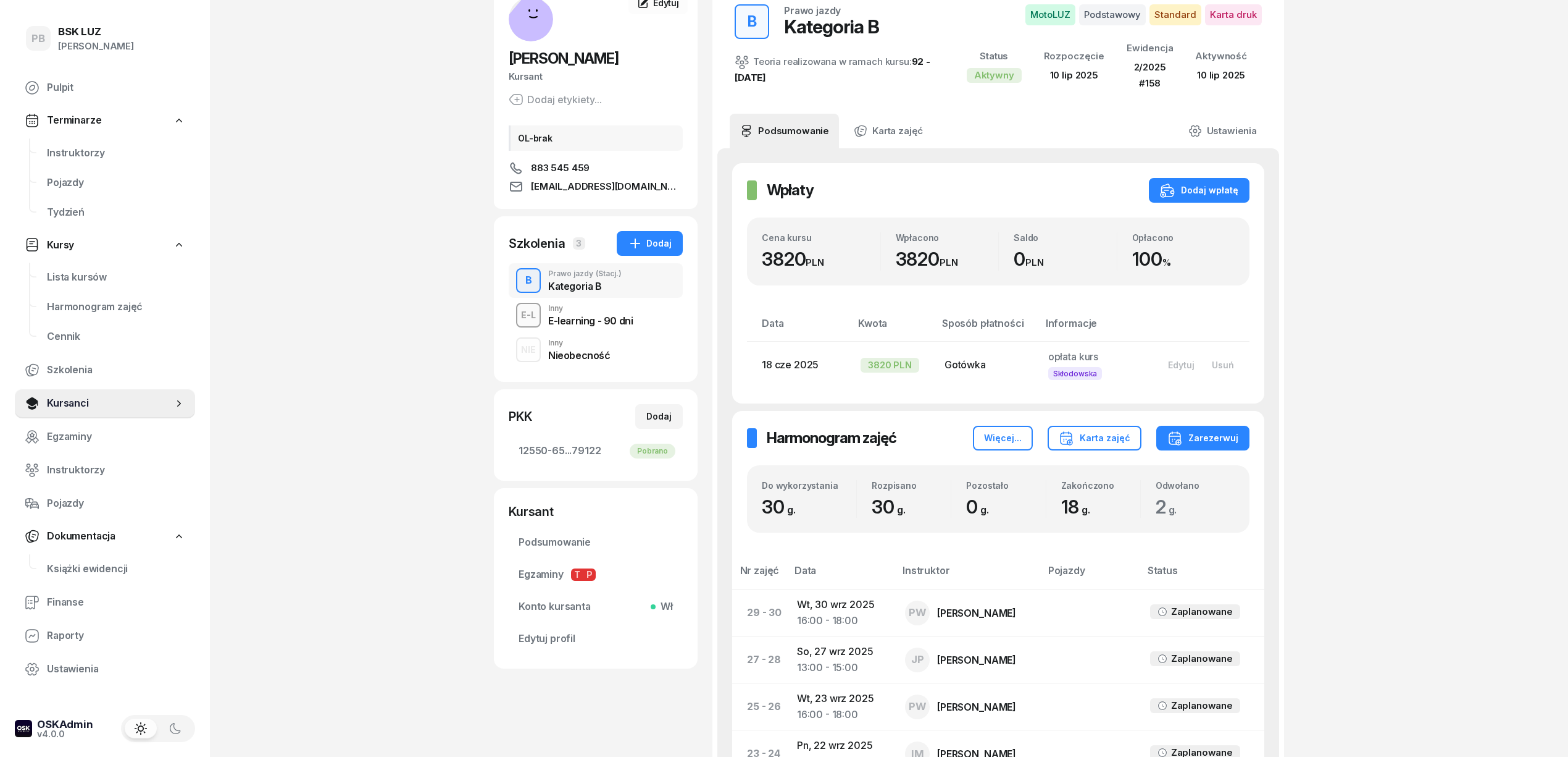
click at [585, 350] on div "Nieobecność" at bounding box center [579, 355] width 63 height 10
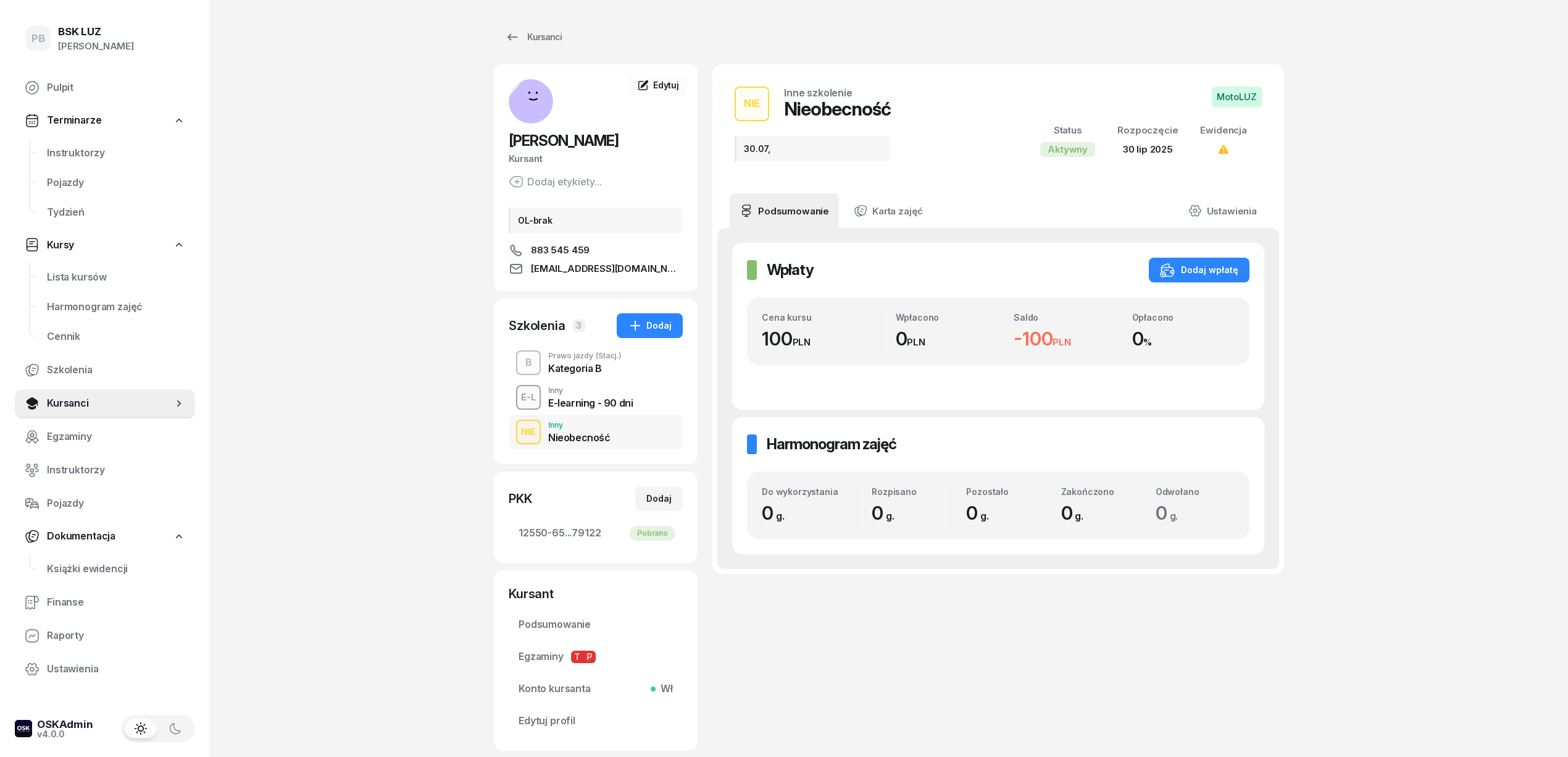
click at [627, 366] on div "B Prawo jazdy (Stacj.) Kategoria B" at bounding box center [596, 362] width 174 height 34
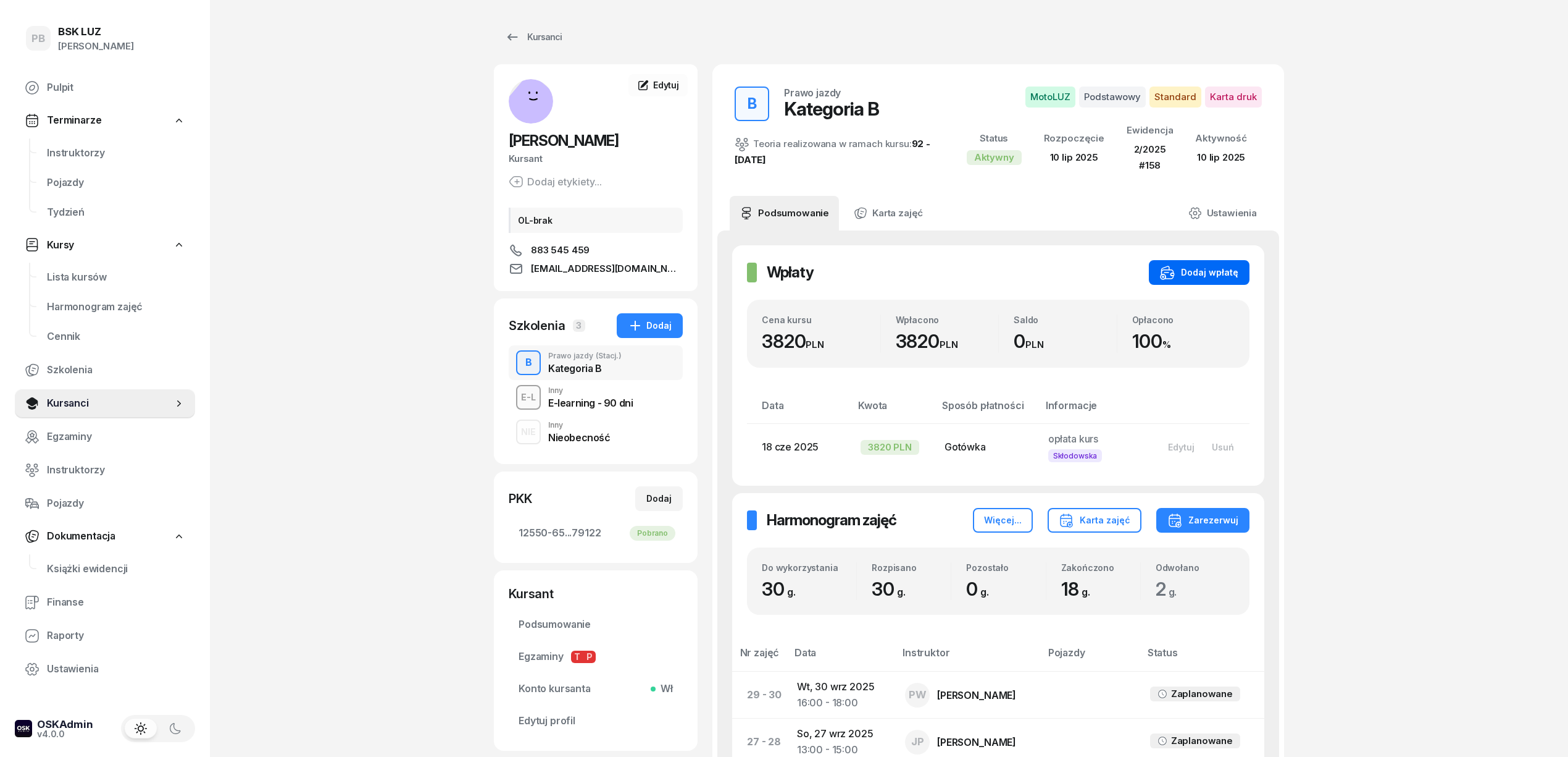
click at [1238, 273] on div "Dodaj wpłatę" at bounding box center [1199, 273] width 78 height 15
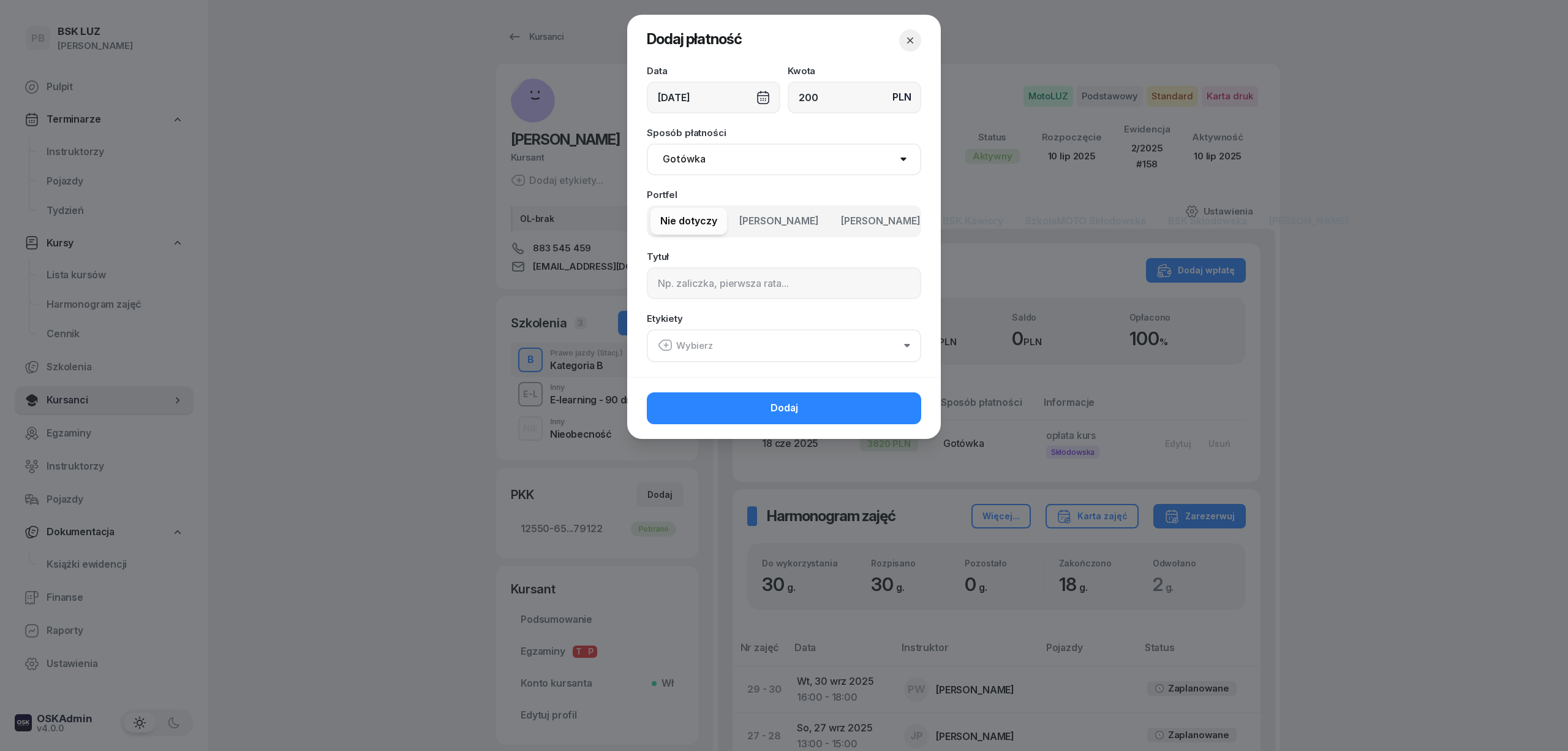
type input "200"
click at [745, 284] on input at bounding box center [783, 283] width 274 height 32
click at [709, 336] on button "Wybierz" at bounding box center [783, 346] width 274 height 33
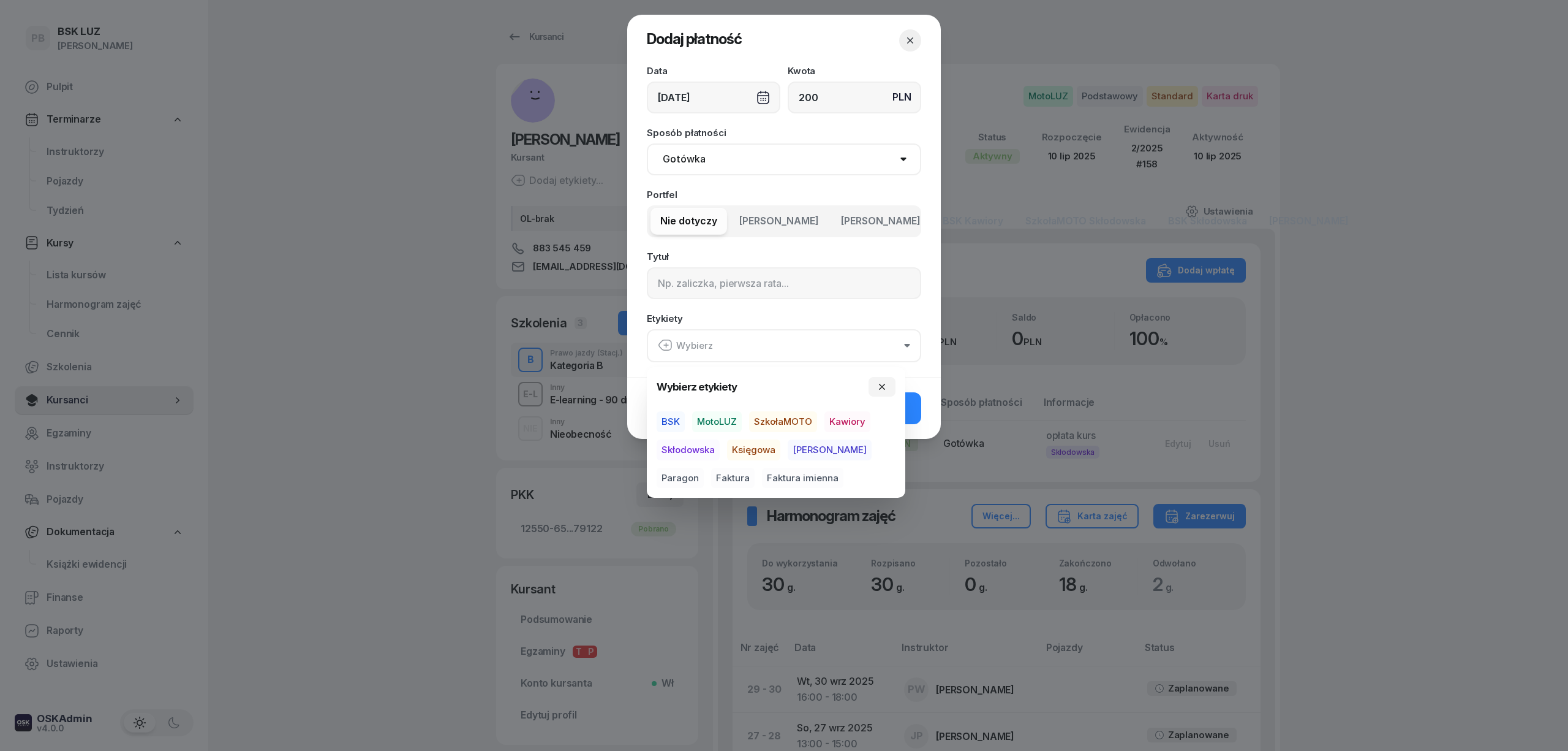
click at [672, 426] on span "BSK" at bounding box center [670, 422] width 28 height 21
click at [731, 420] on span "MotoLUZ" at bounding box center [717, 422] width 50 height 21
click at [681, 420] on span "BSK" at bounding box center [670, 422] width 28 height 21
click at [849, 422] on span "Kawiory" at bounding box center [847, 422] width 46 height 21
click at [704, 467] on span "Paragon" at bounding box center [680, 477] width 47 height 21
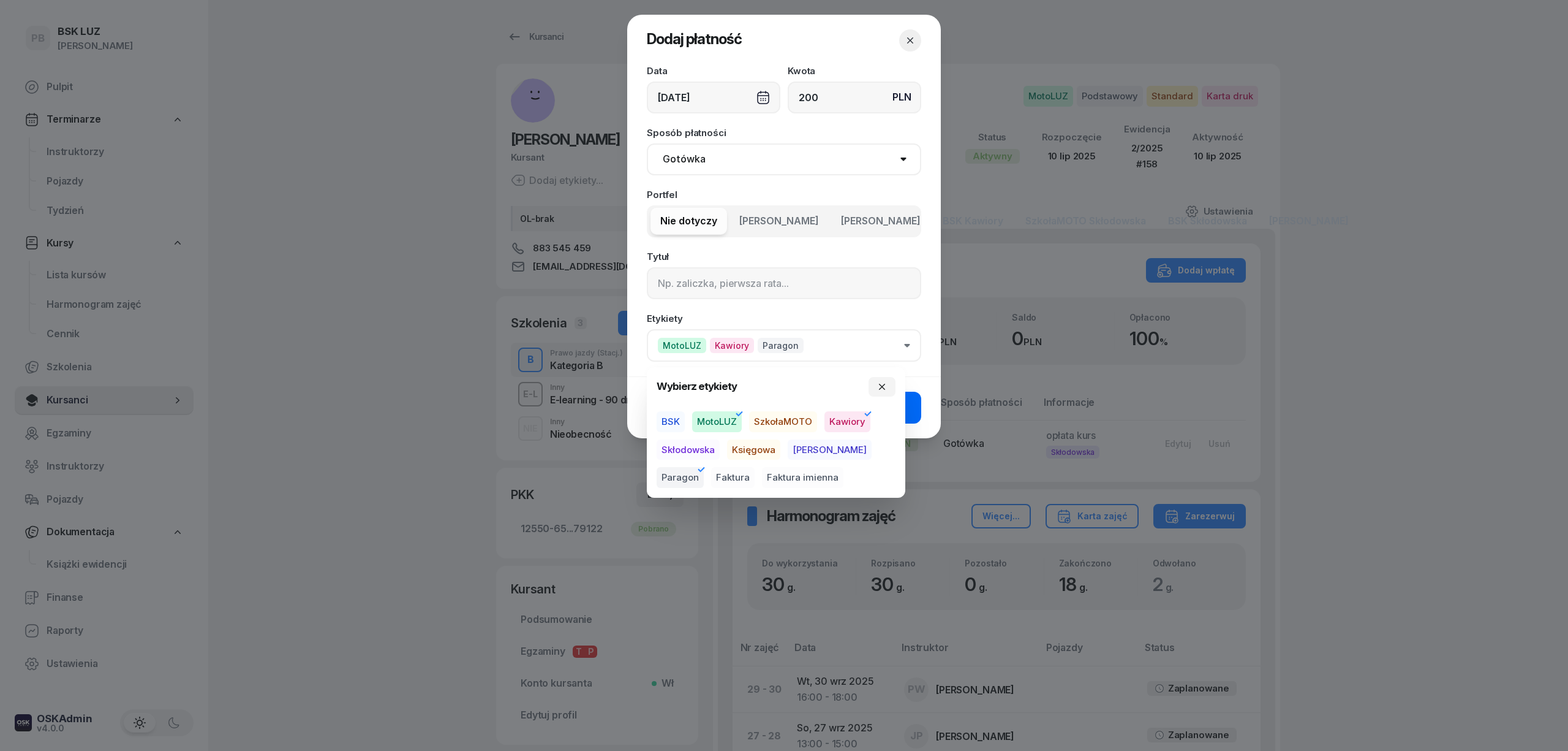
click at [907, 409] on button "Dodaj" at bounding box center [783, 407] width 274 height 32
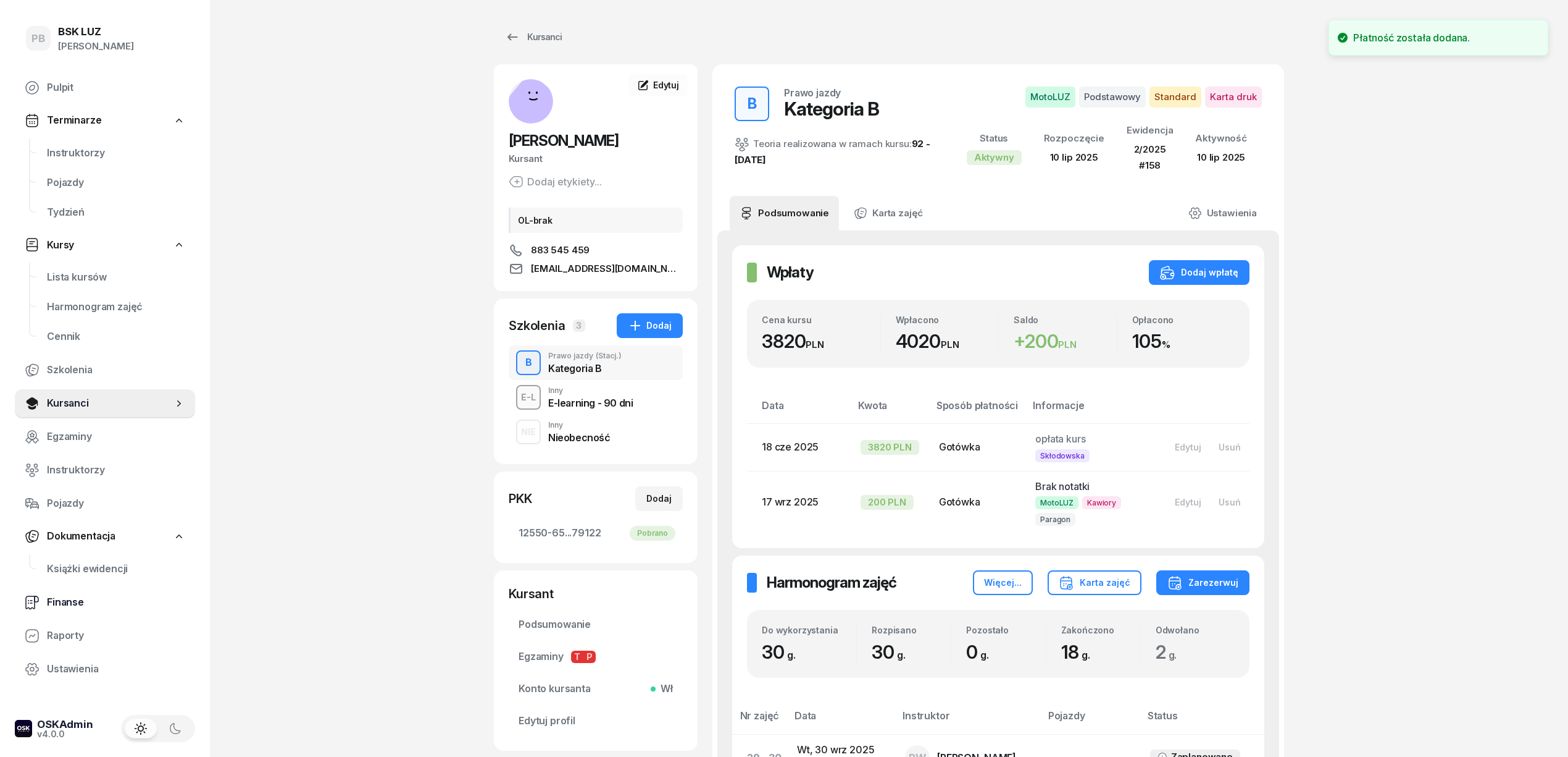
click at [64, 594] on span "Finanse" at bounding box center [116, 602] width 139 height 16
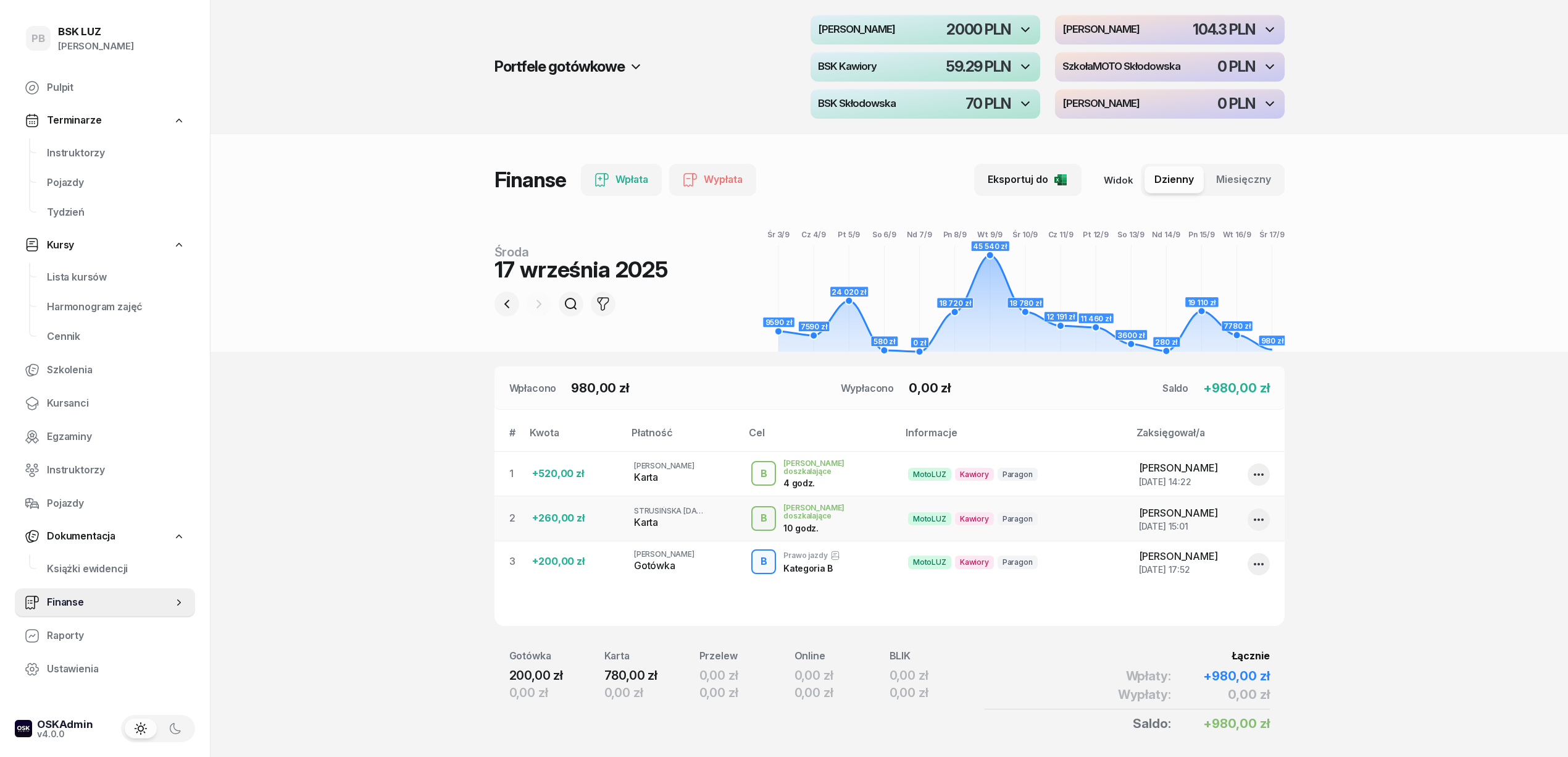
click at [650, 559] on div "Gotówka" at bounding box center [683, 566] width 98 height 16
click at [1252, 556] on icon "button" at bounding box center [1259, 564] width 15 height 15
click at [1208, 595] on link "Edytuj" at bounding box center [1252, 599] width 163 height 31
select select "17"
select select "51"
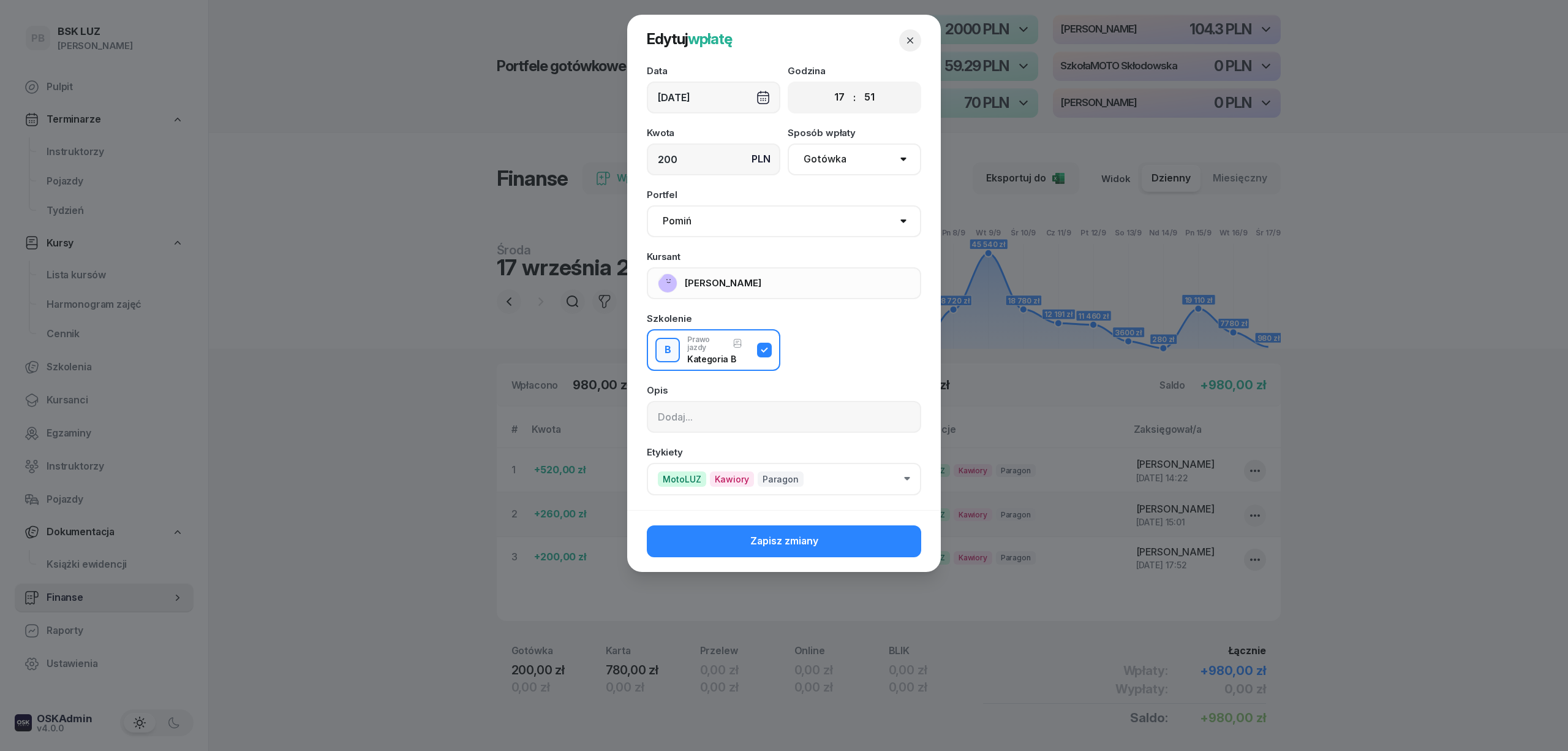
click at [747, 225] on select "Pomiń MotoLUZ Skłodowska MotoLUZ Kawiory BSK Kawiory SzkołaMOTO Skłodowska BSK …" at bounding box center [783, 221] width 274 height 32
select select "67eb9ff40a04ba7908a5e502"
click at [647, 206] on select "Pomiń MotoLUZ Skłodowska MotoLUZ Kawiory BSK Kawiory SzkołaMOTO Skłodowska BSK …" at bounding box center [783, 221] width 274 height 32
click at [743, 536] on button "Zapisz zmiany" at bounding box center [783, 541] width 274 height 32
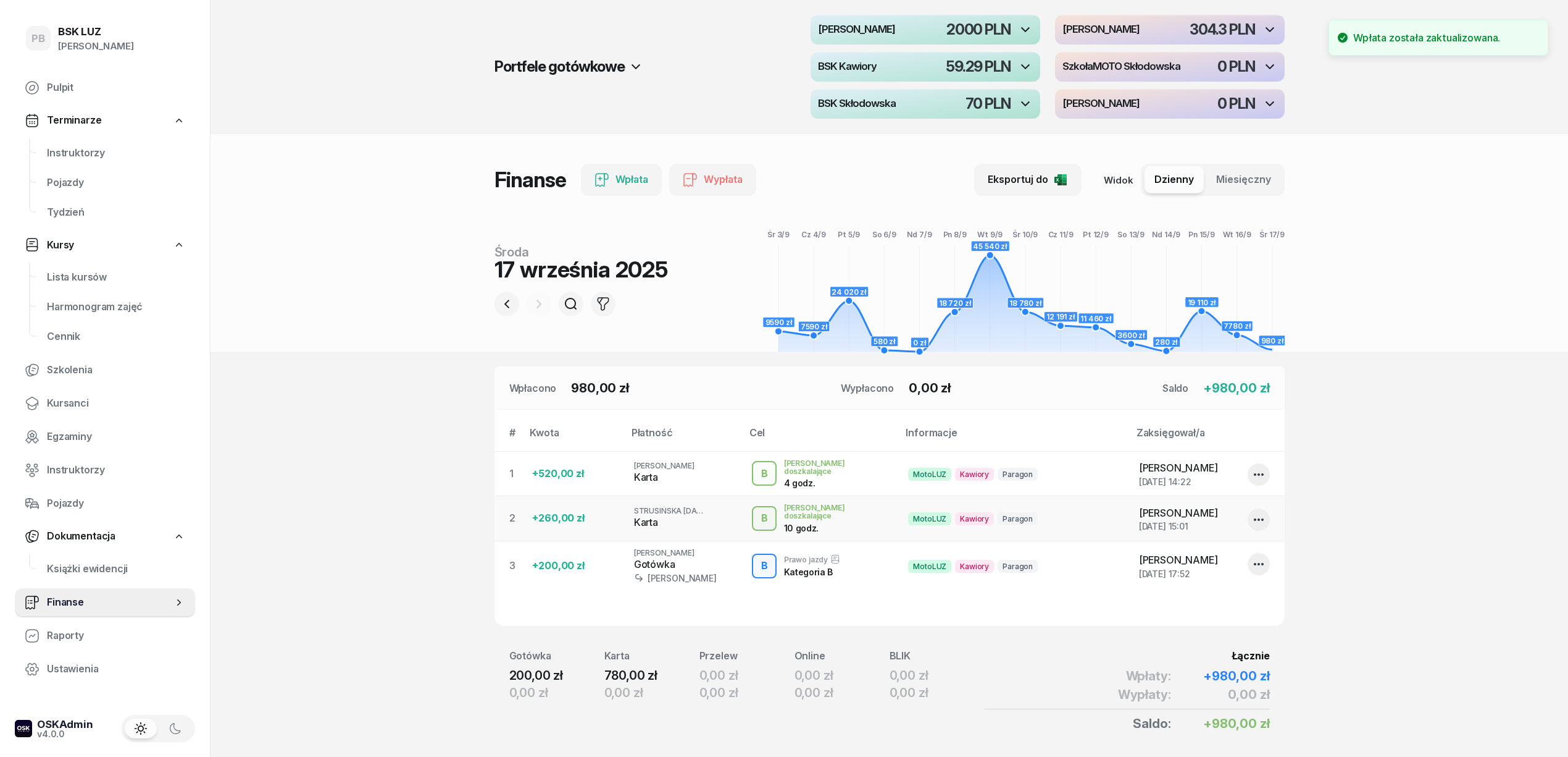
click at [371, 463] on section "Portfele gotówkowe MotoLUZ Skłodowska 2000 PLN MotoLUZ Kawiory 304.3 PLN BSK Ka…" at bounding box center [889, 399] width 1358 height 799
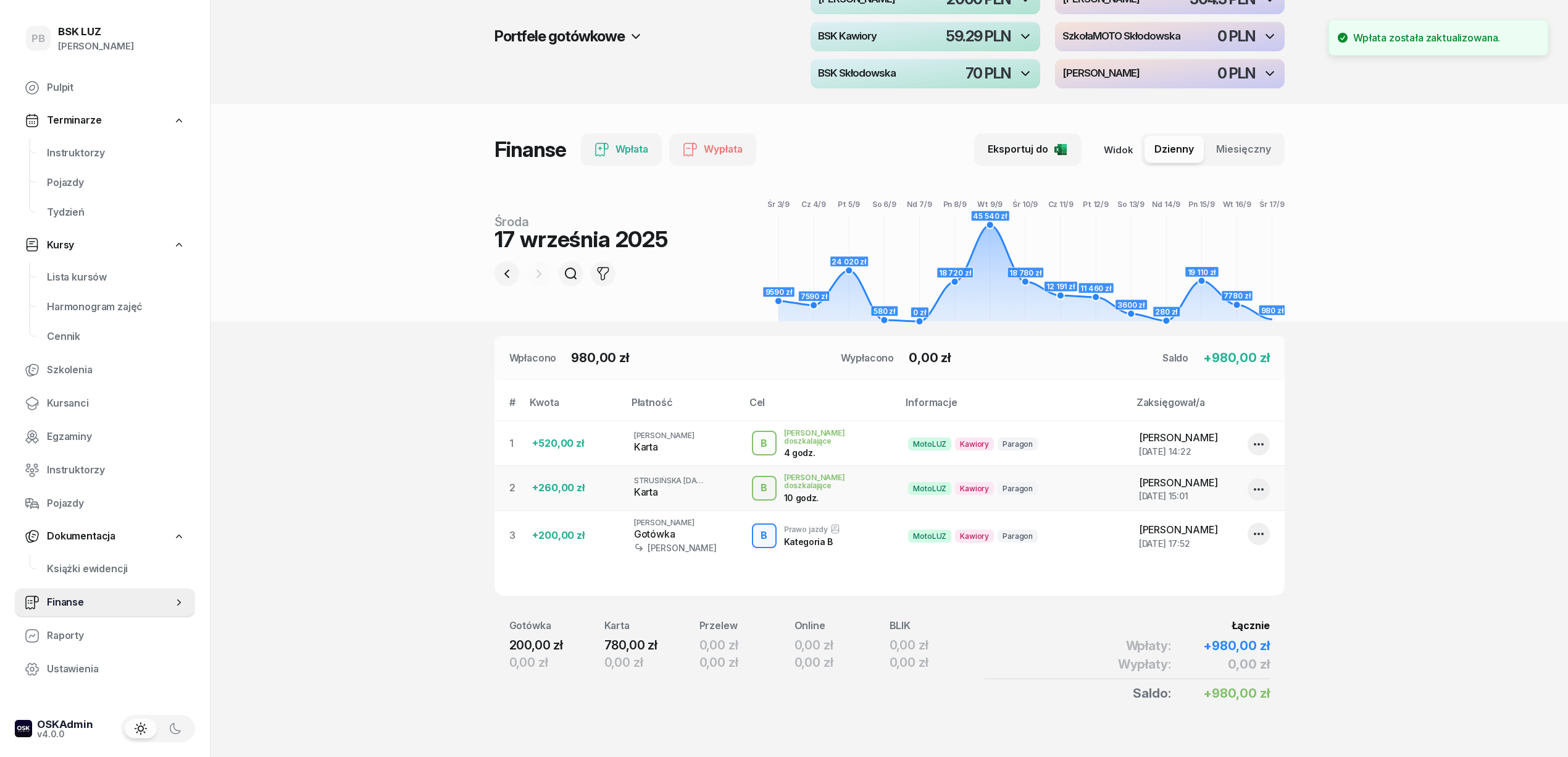
scroll to position [44, 0]
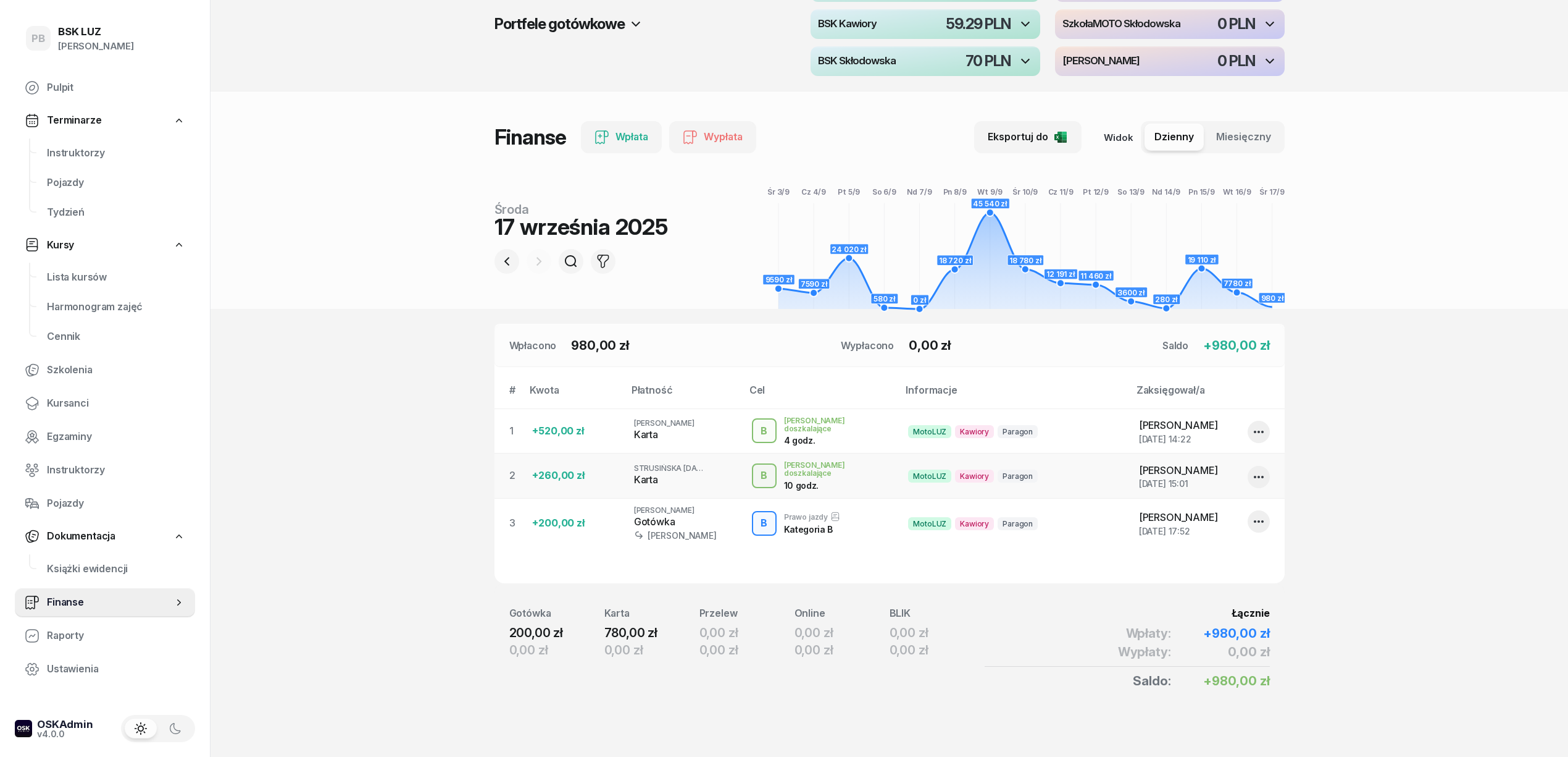
click at [416, 651] on section "Portfele gotówkowe MotoLUZ Skłodowska 2000 PLN MotoLUZ Kawiory 304.3 PLN BSK Ka…" at bounding box center [889, 356] width 1358 height 799
click at [1257, 525] on button "button" at bounding box center [1259, 521] width 22 height 22
click at [1191, 560] on div "Edytuj" at bounding box center [1193, 554] width 28 height 16
select select "17"
select select "51"
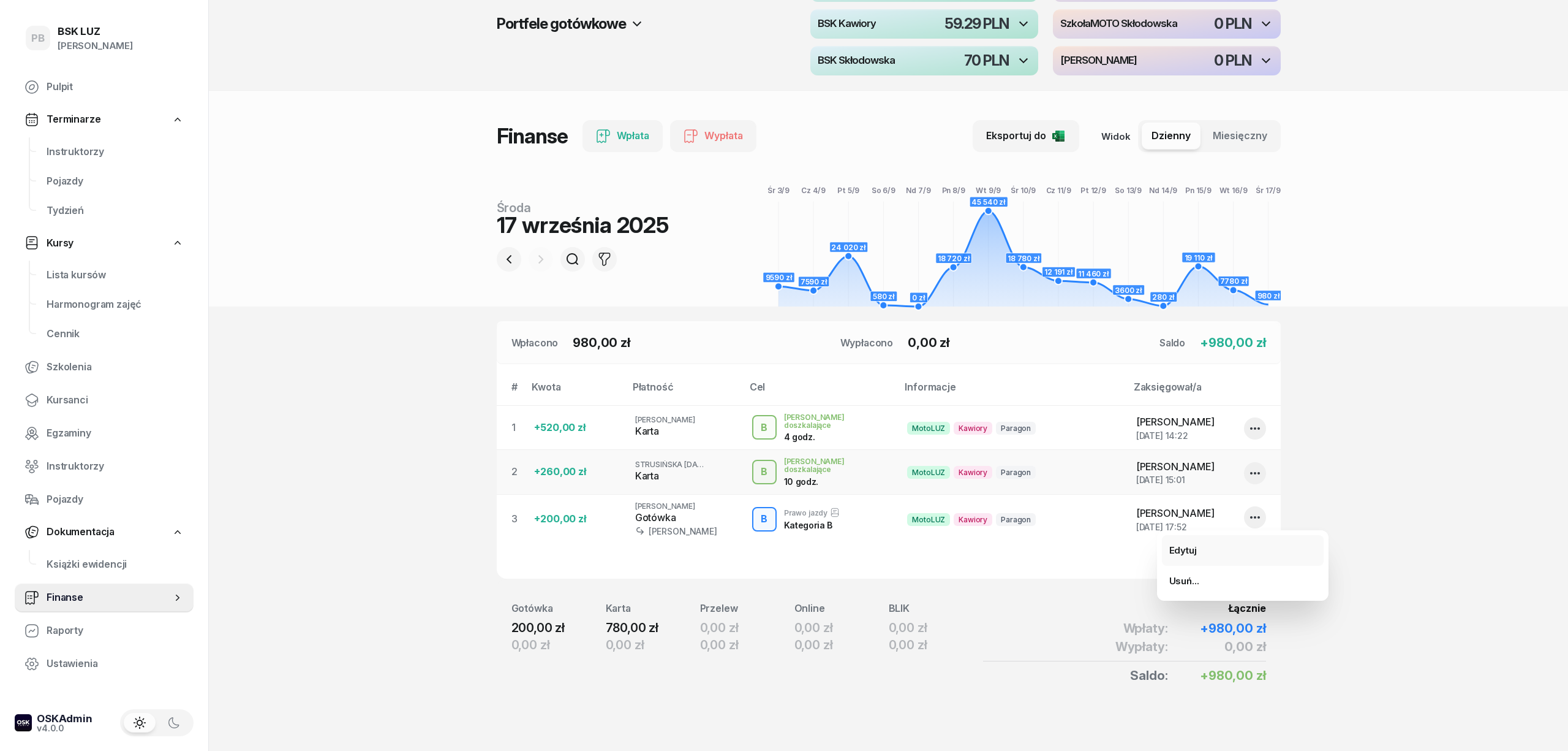
select select "67eb9ff40a04ba7908a5e502"
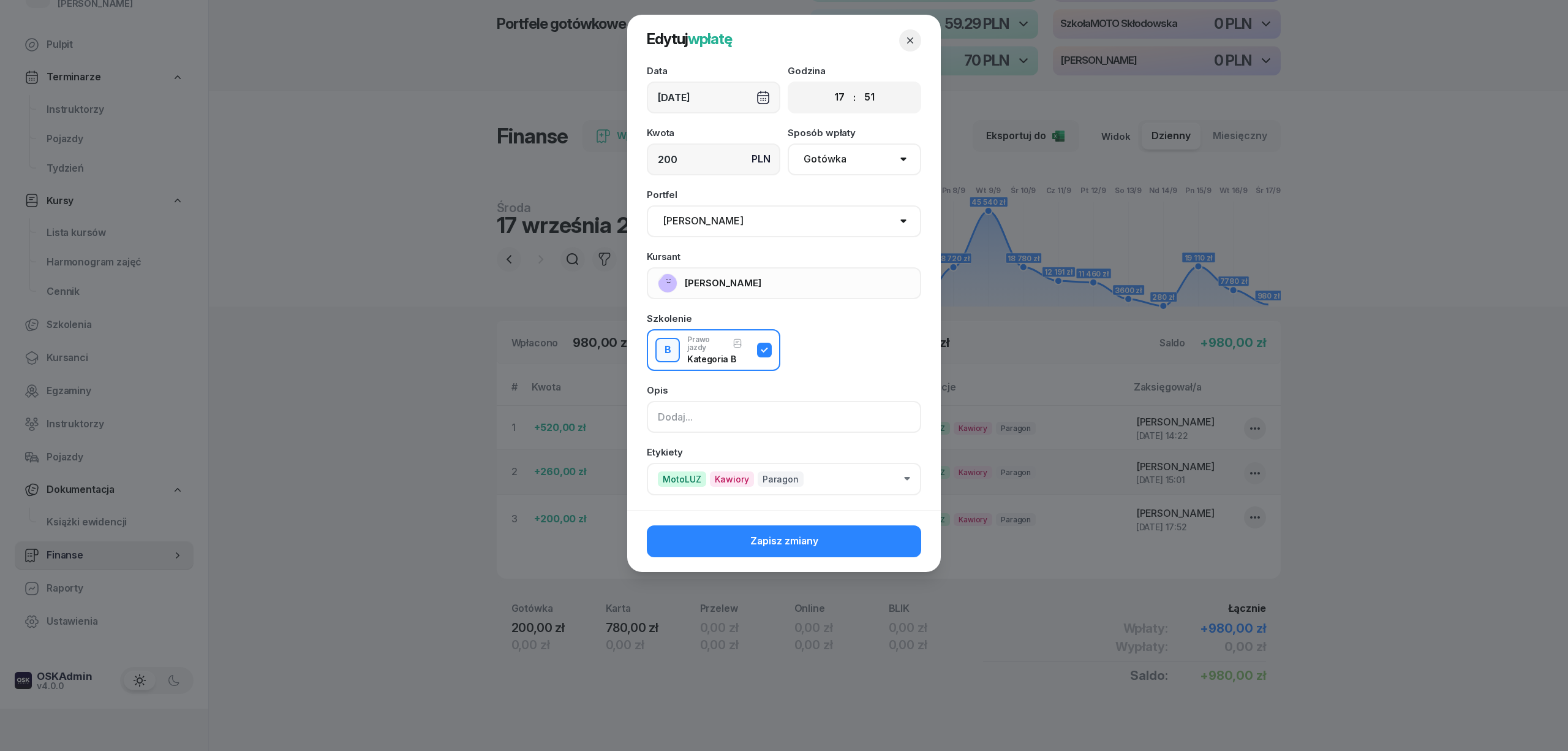
click at [715, 416] on input at bounding box center [783, 416] width 274 height 32
type input "za przyspieszenie"
click at [704, 544] on button "Zapisz zmiany" at bounding box center [783, 541] width 274 height 32
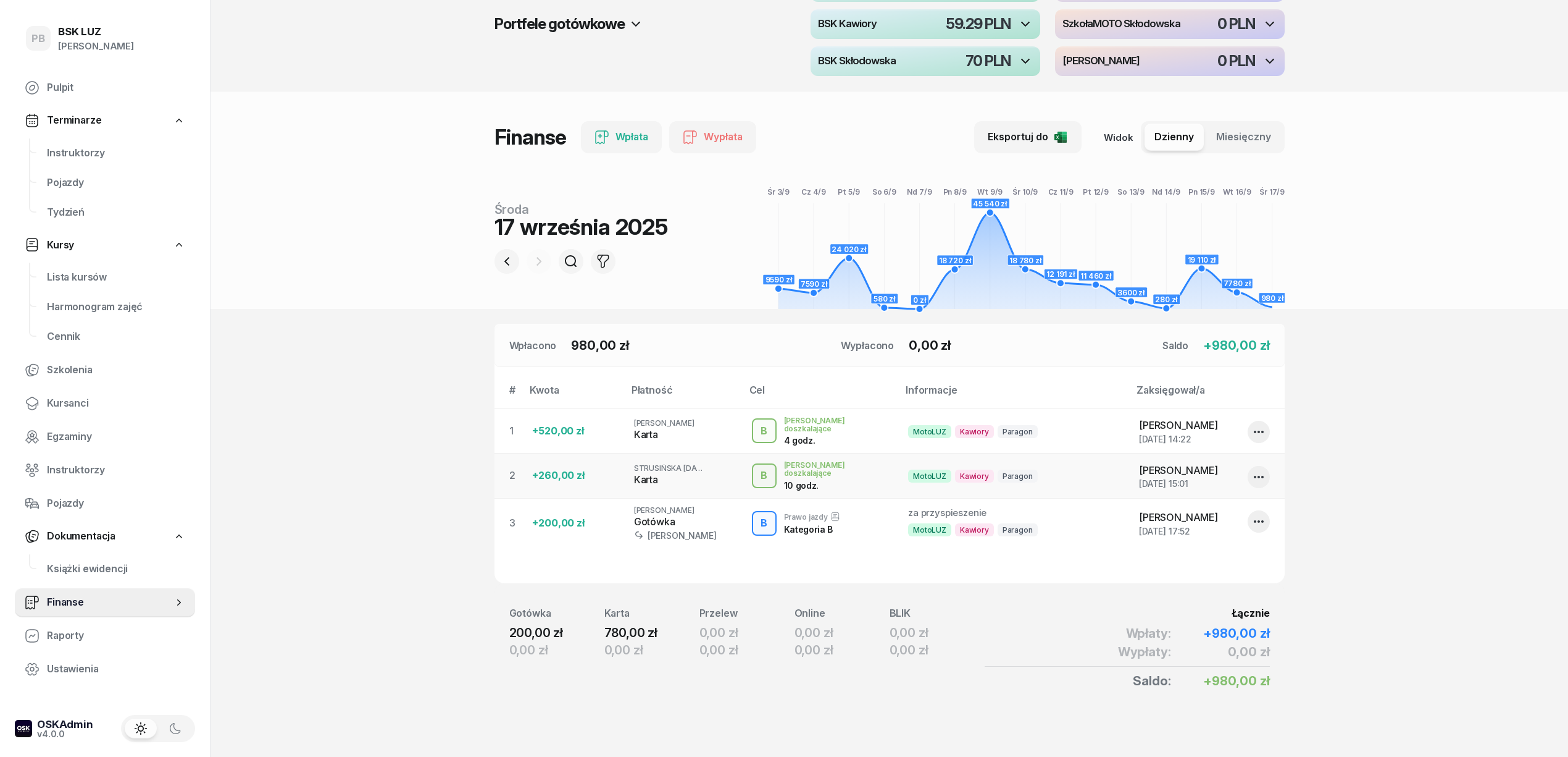
click at [1362, 507] on section "Portfele gotówkowe MotoLUZ Skłodowska 2000 PLN MotoLUZ Kawiory 304.3 PLN BSK Ka…" at bounding box center [889, 356] width 1358 height 799
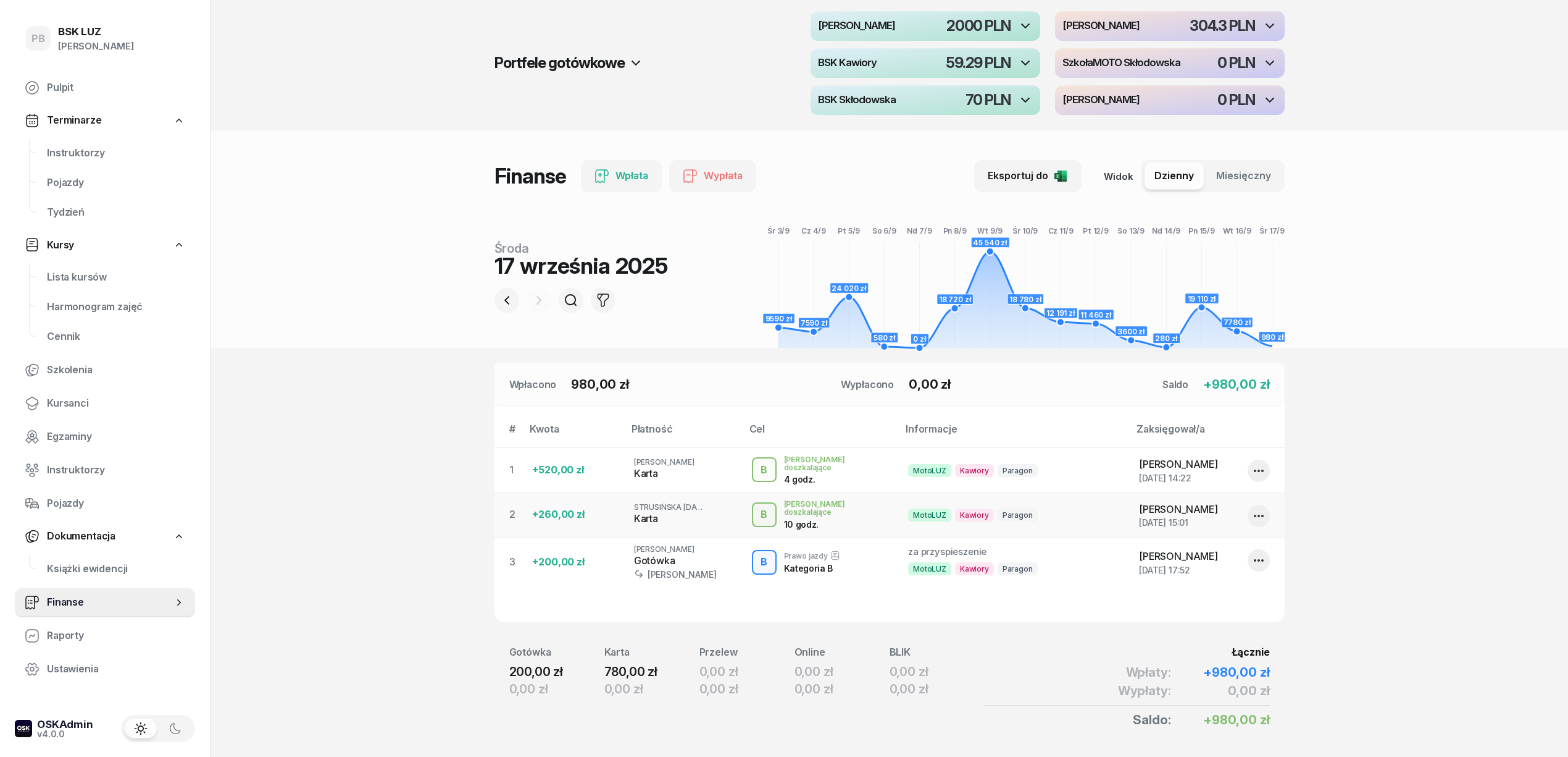
scroll to position [0, 0]
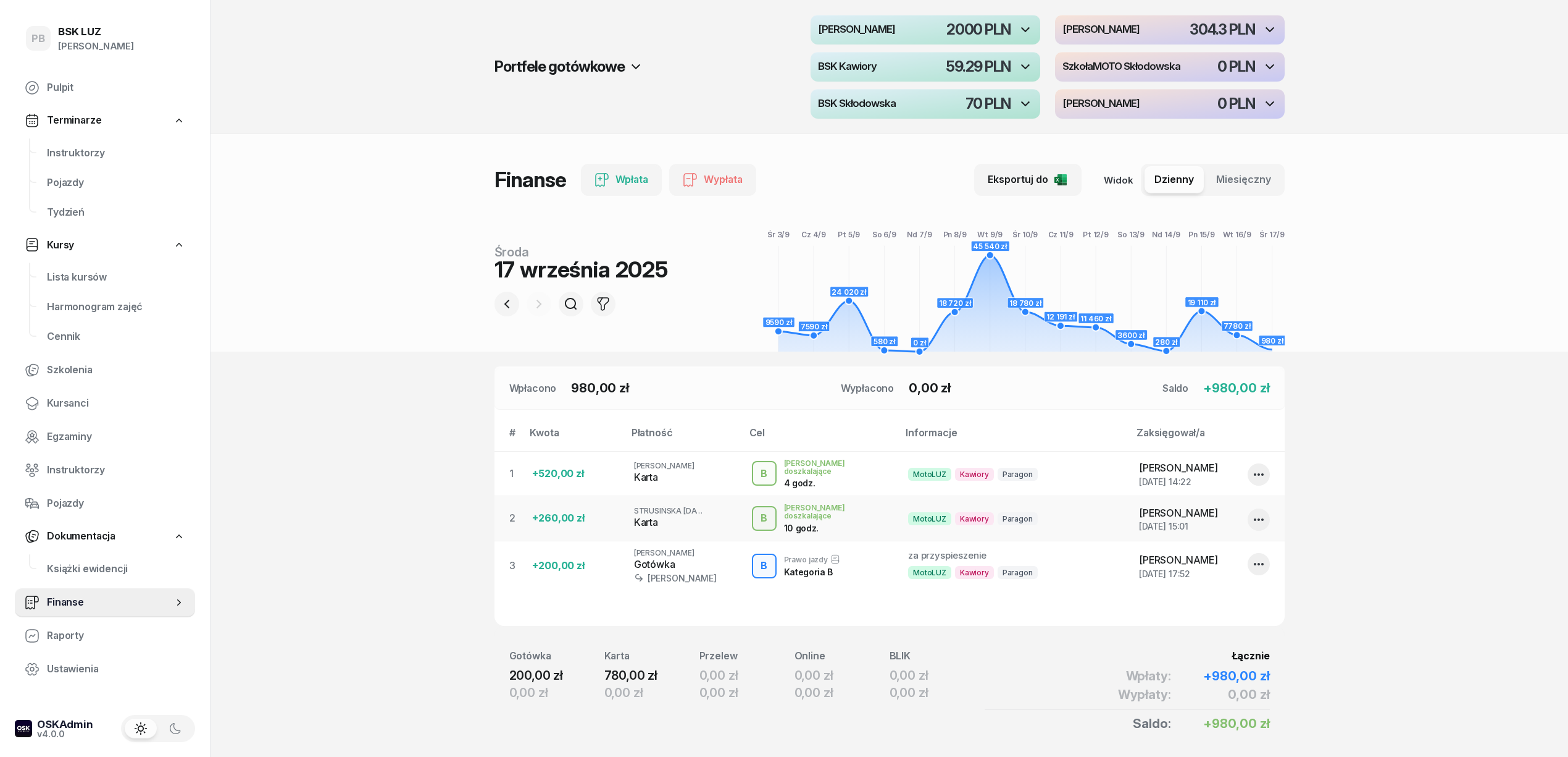
click at [1375, 534] on section "Portfele gotówkowe MotoLUZ Skłodowska 2000 PLN MotoLUZ Kawiory 304.3 PLN BSK Ka…" at bounding box center [889, 399] width 1358 height 799
click at [425, 510] on section "Portfele gotówkowe MotoLUZ Skłodowska 2000 PLN MotoLUZ Kawiory 304.3 PLN BSK Ka…" at bounding box center [889, 399] width 1358 height 799
click at [1347, 506] on section "Portfele gotówkowe MotoLUZ Skłodowska 2000 PLN MotoLUZ Kawiory 304.3 PLN BSK Ka…" at bounding box center [889, 399] width 1358 height 799
click at [385, 520] on section "Portfele gotówkowe MotoLUZ Skłodowska 2000 PLN MotoLUZ Kawiory 304.3 PLN BSK Ka…" at bounding box center [889, 399] width 1358 height 799
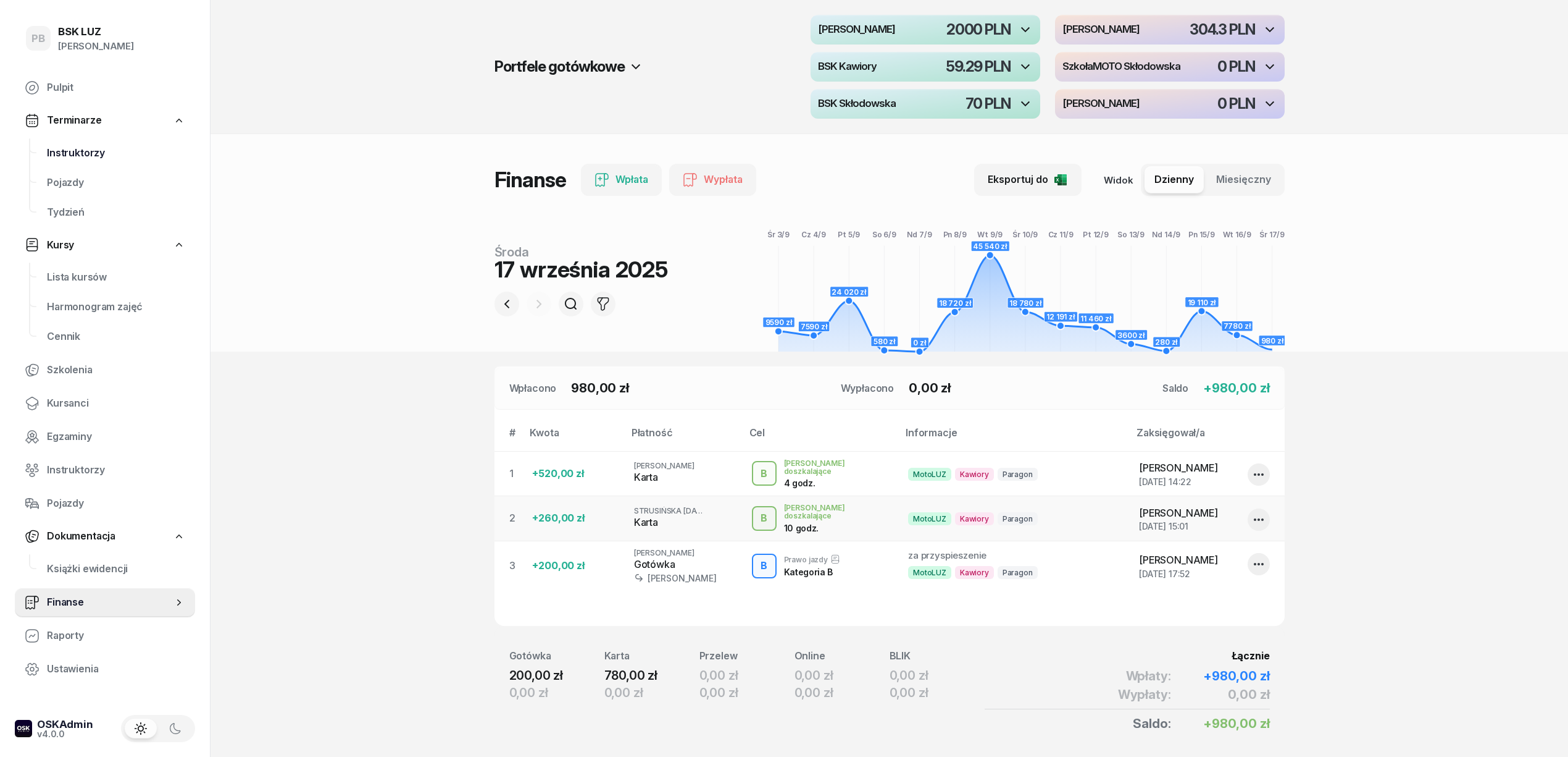
click at [74, 157] on span "Instruktorzy" at bounding box center [116, 153] width 139 height 16
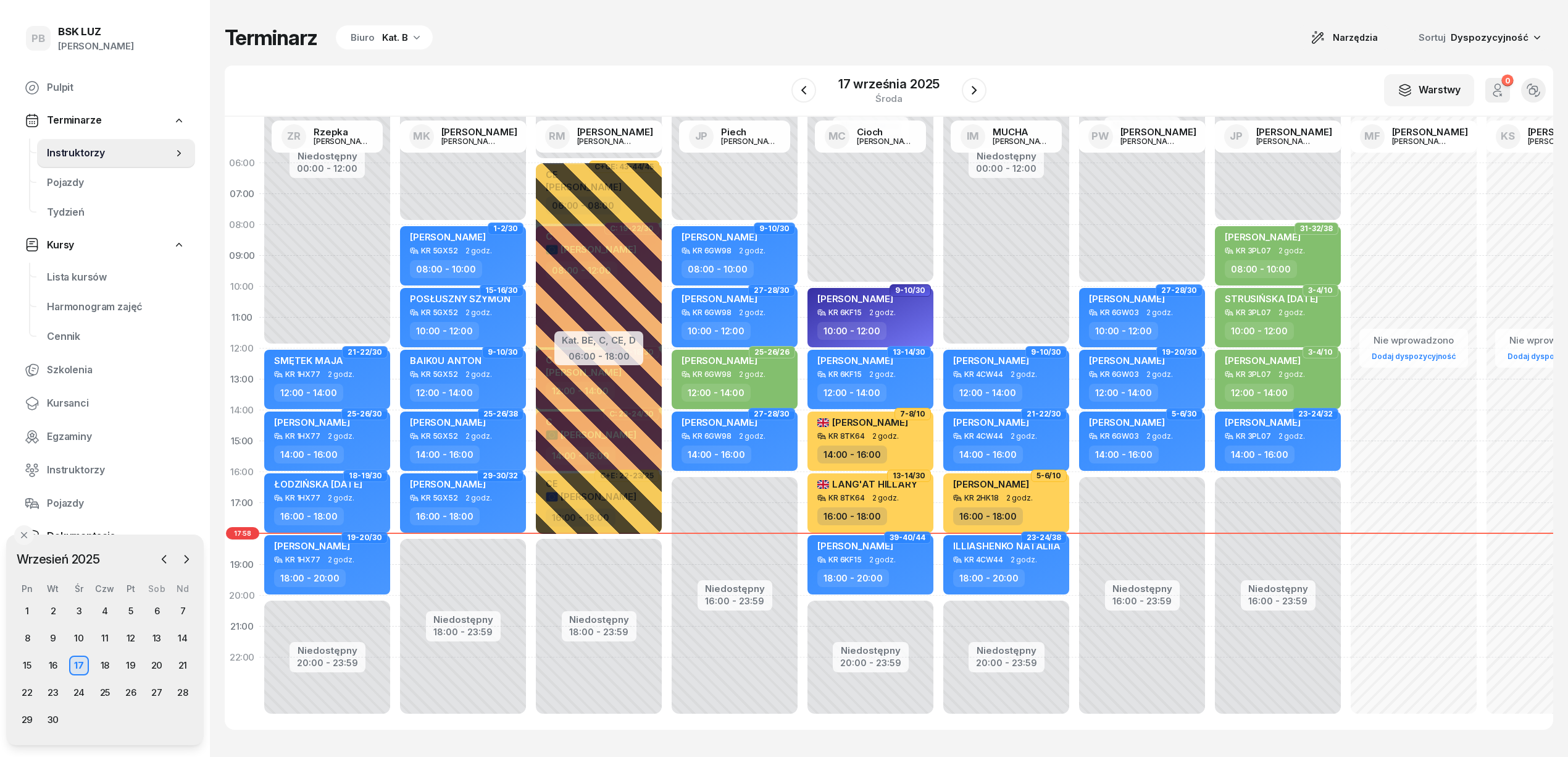
click at [1030, 26] on div "Terminarz Biuro Kat. B Narzędzia Sortuj Dyspozycyjność" at bounding box center [889, 37] width 1329 height 26
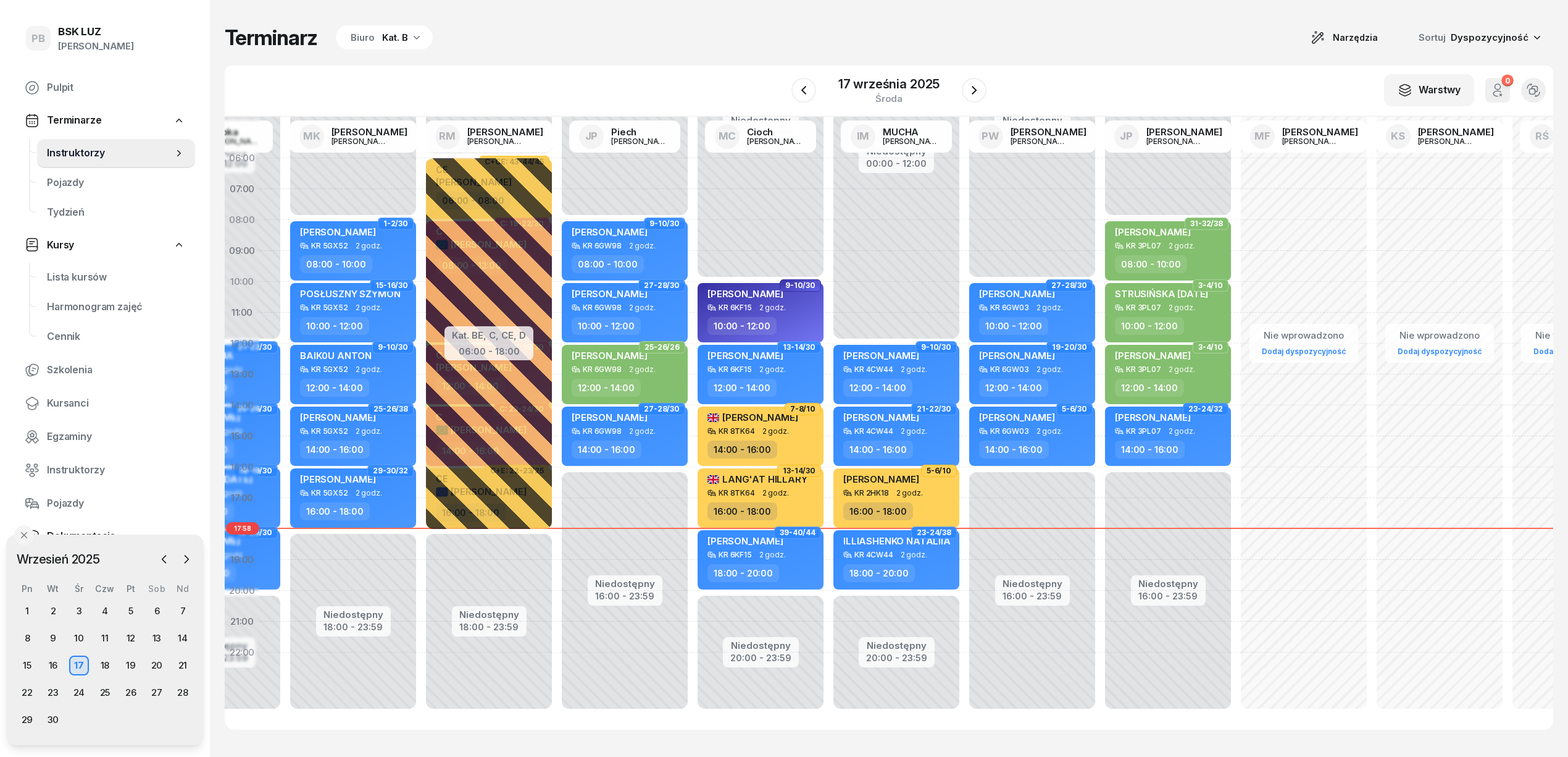
scroll to position [17, 0]
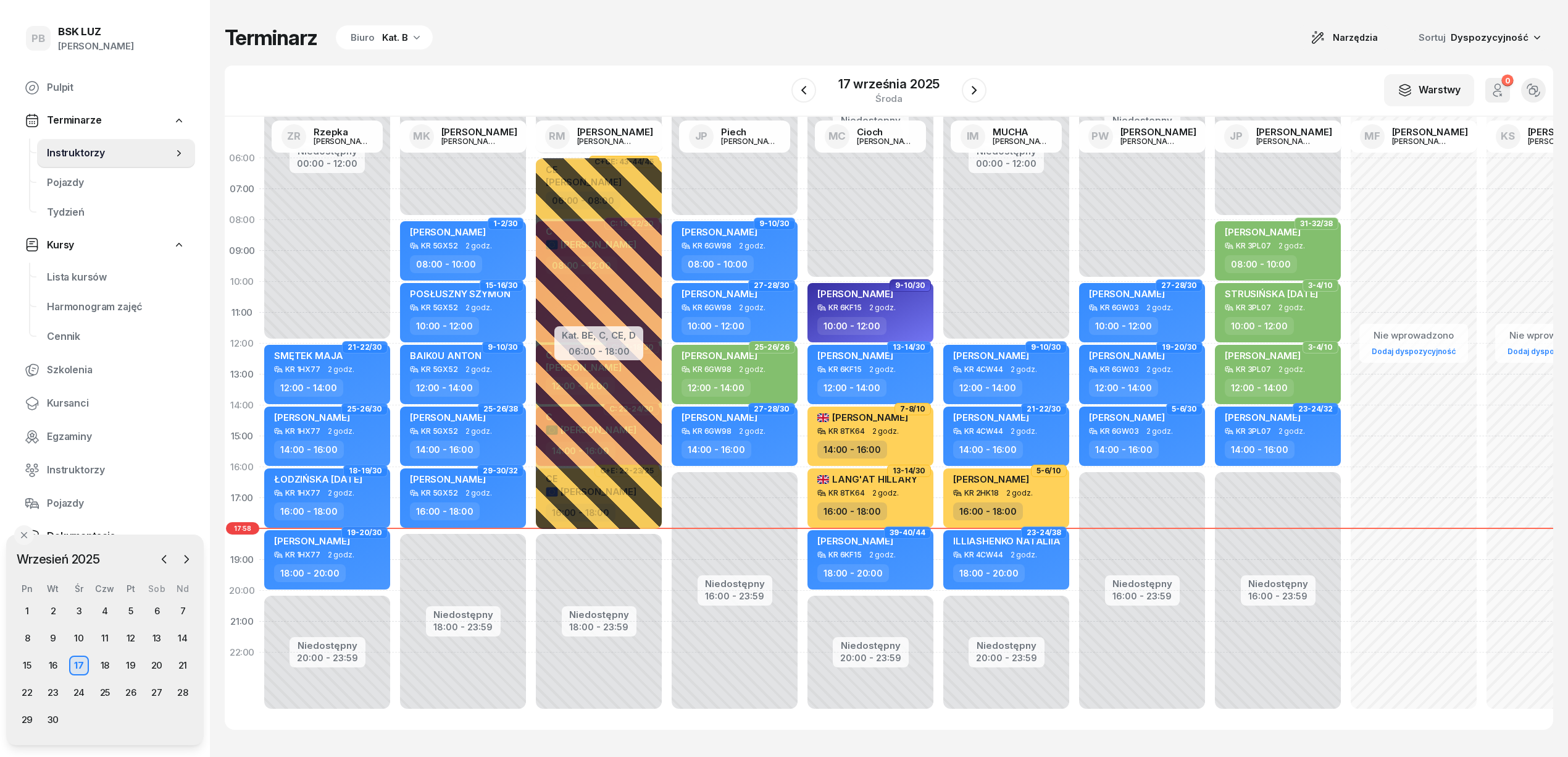
click at [914, 47] on div "Terminarz Biuro Kat. B Narzędzia Sortuj Dyspozycyjność" at bounding box center [889, 37] width 1329 height 26
click at [1172, 74] on div "W Wybierz AK [PERSON_NAME] BP [PERSON_NAME] DP [PERSON_NAME] GS [PERSON_NAME] I…" at bounding box center [889, 91] width 1329 height 51
click at [1166, 58] on div "Terminarz Biuro Kat. B Narzędzia Sortuj Dyspozycyjność W Wybierz AK [PERSON_NAM…" at bounding box center [889, 377] width 1329 height 754
click at [391, 44] on div "Kat. B" at bounding box center [394, 38] width 26 height 15
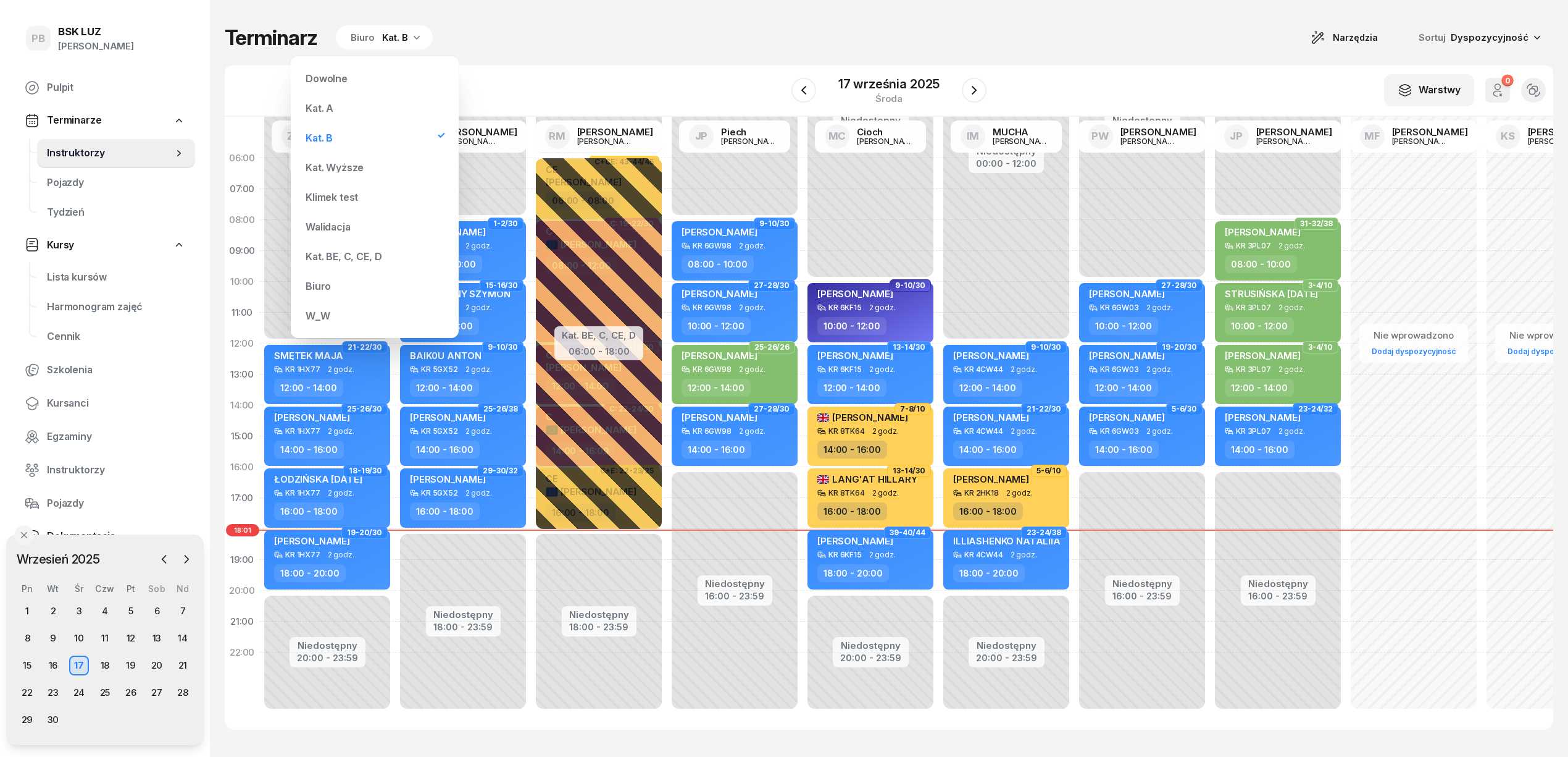
click at [346, 250] on div "Kat. BE, C, CE, D" at bounding box center [375, 256] width 148 height 24
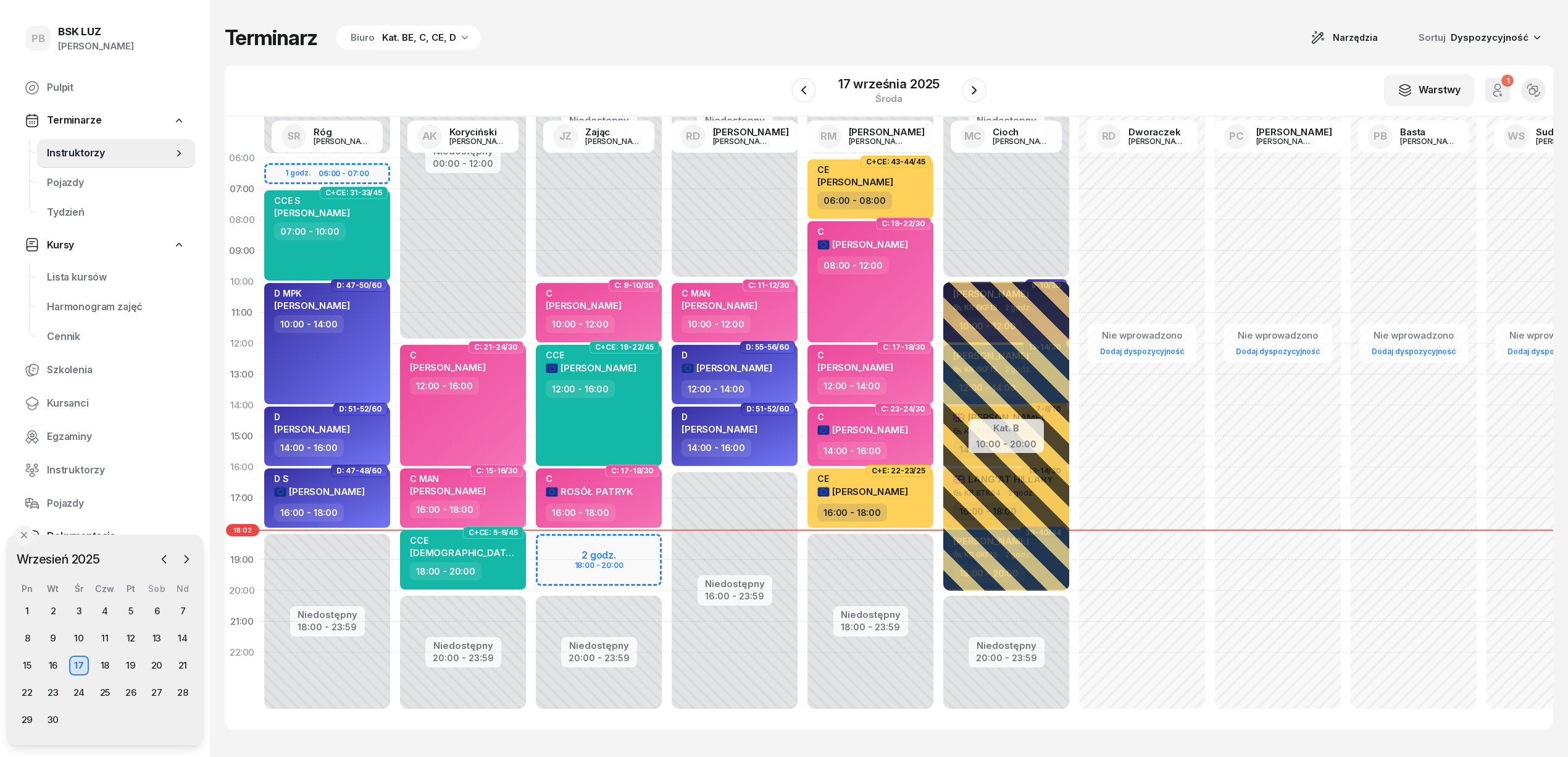
click at [1106, 40] on div "Terminarz Biuro Kat. BE, C, CE, D Narzędzia Sortuj Dyspozycyjność" at bounding box center [889, 37] width 1329 height 26
click at [971, 86] on icon "button" at bounding box center [974, 90] width 15 height 15
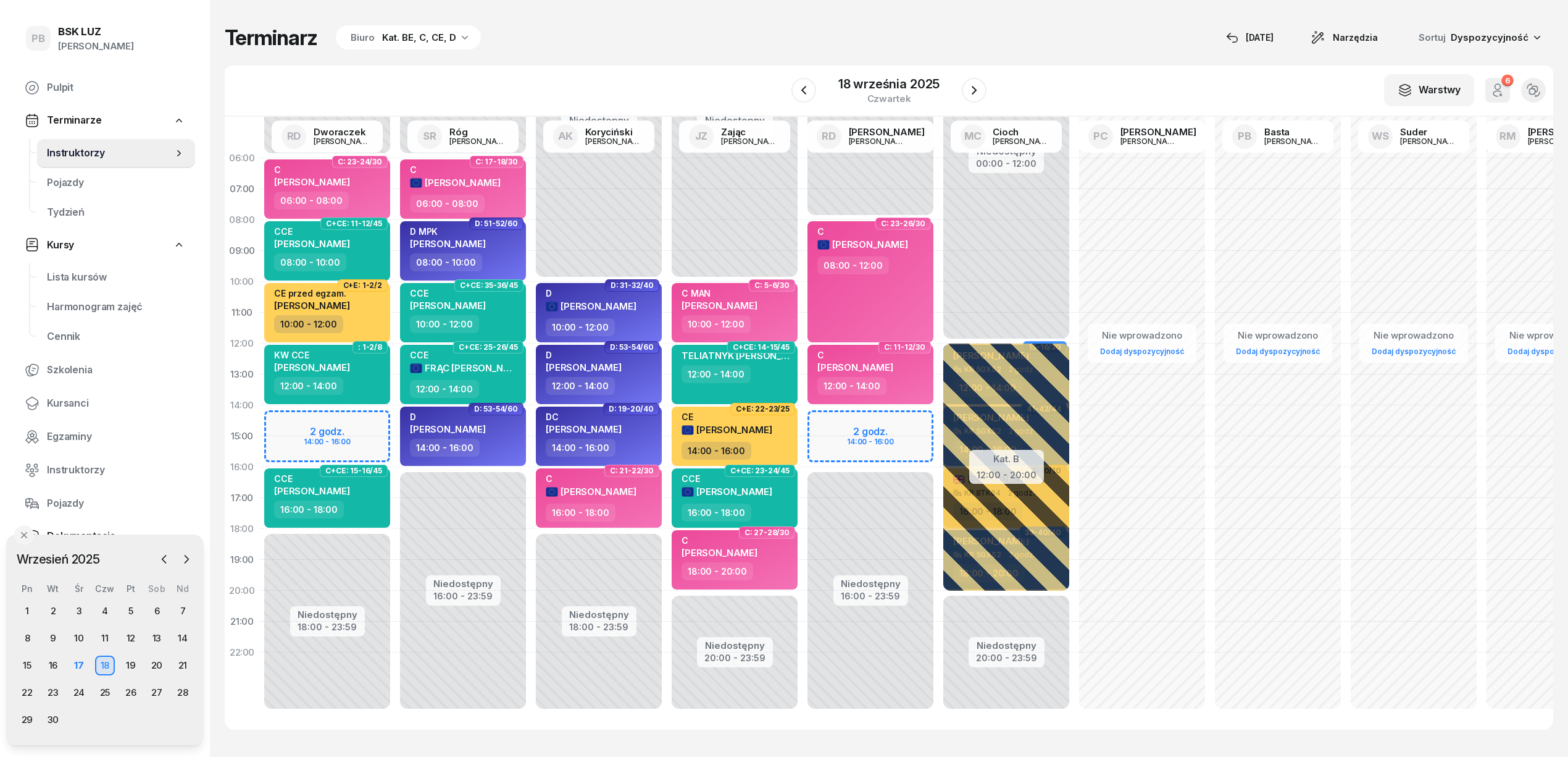
click at [1171, 28] on div "Terminarz Biuro Kat. BE, C, CE, D [DATE] Narzędzia Sortuj Dyspozycyjność" at bounding box center [889, 37] width 1329 height 26
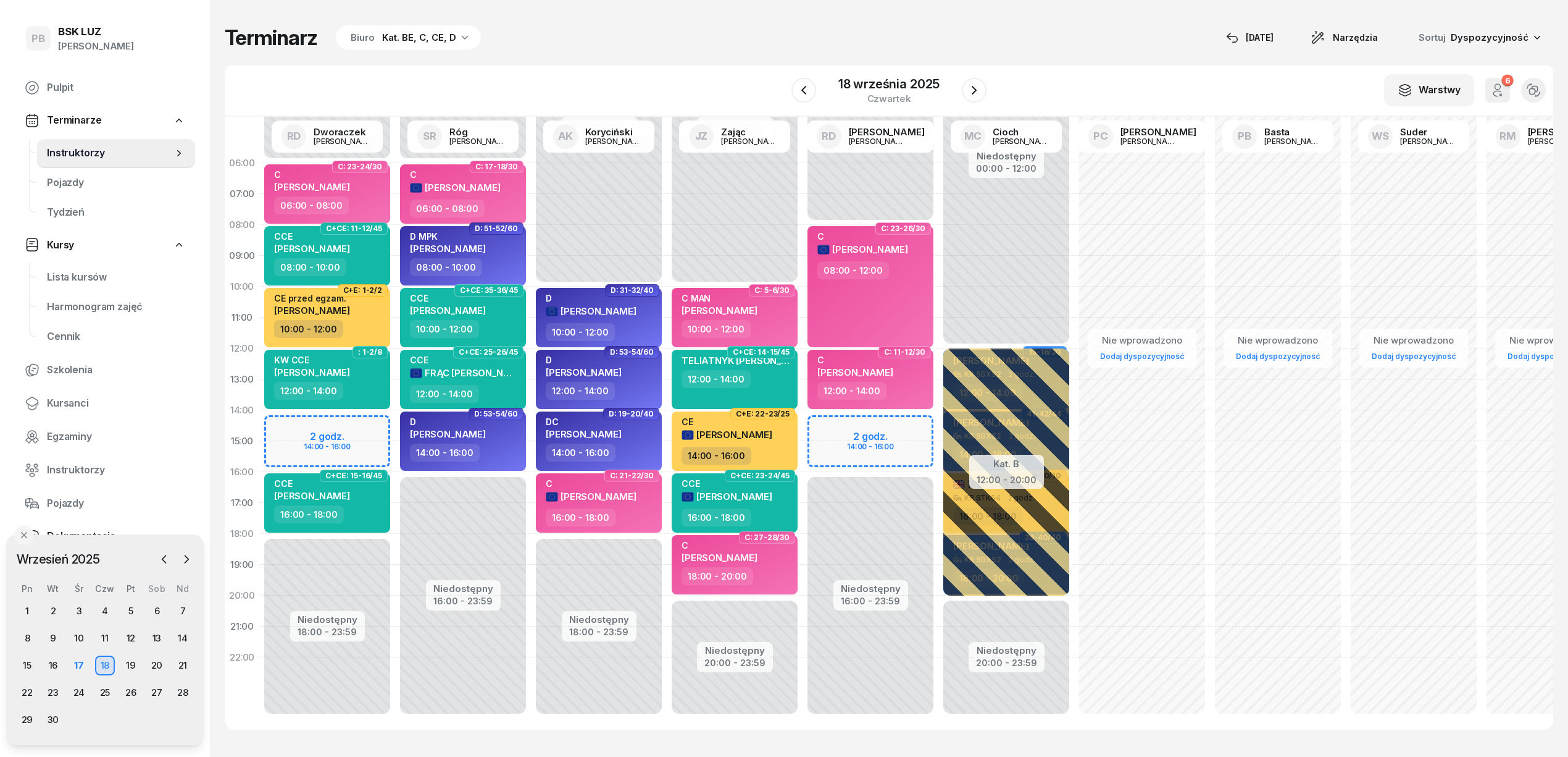
click at [1082, 51] on div "Terminarz Biuro Kat. BE, C, CE, D [DATE] Narzędzia Sortuj Dyspozycyjność W Wybi…" at bounding box center [889, 377] width 1329 height 754
click at [1030, 48] on div "Terminarz Biuro Kat. BE, C, CE, D [DATE] Narzędzia Sortuj Dyspozycyjność" at bounding box center [889, 37] width 1329 height 26
